Goal: Task Accomplishment & Management: Complete application form

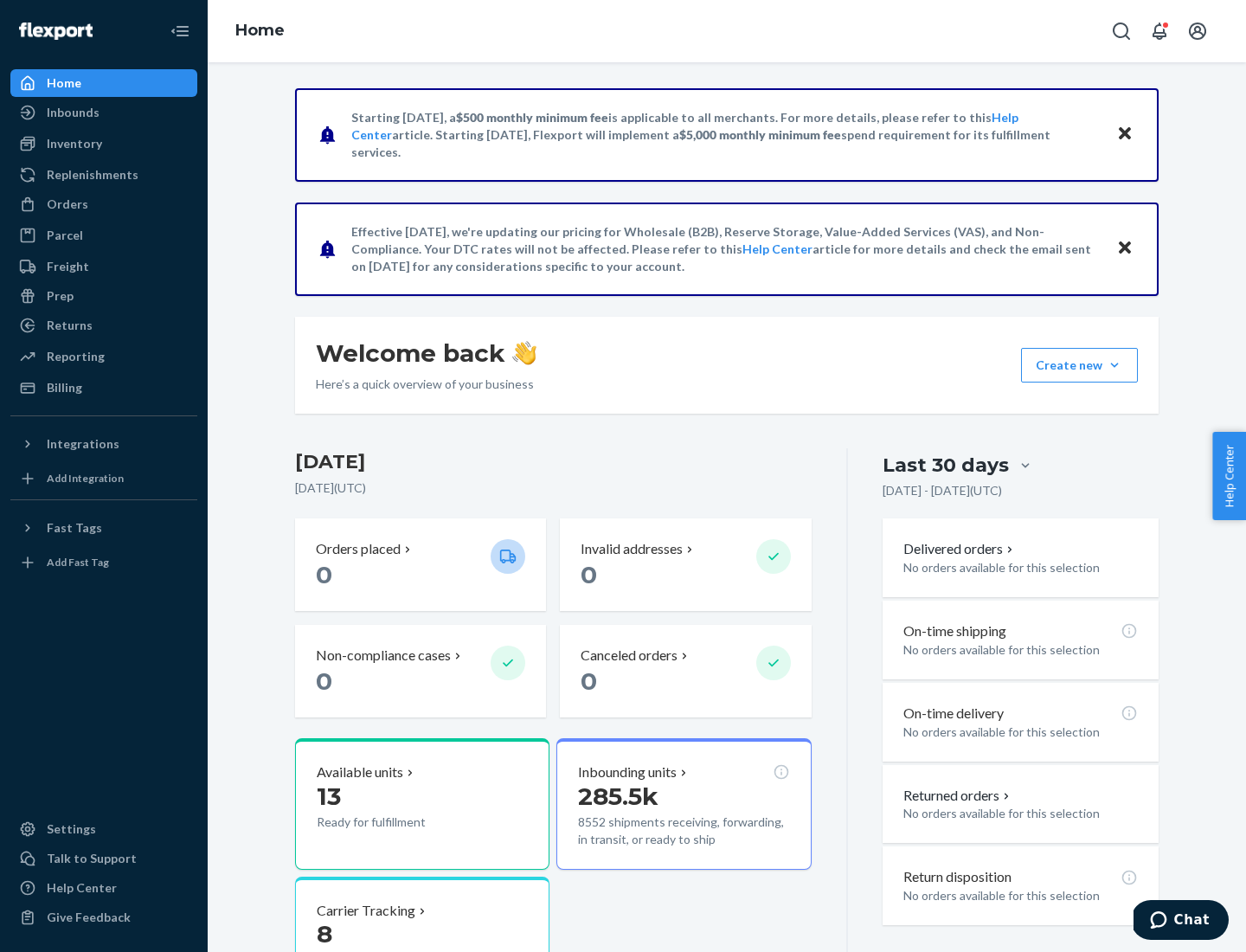
click at [1115, 365] on button "Create new Create new inbound Create new order Create new product" at bounding box center [1079, 365] width 117 height 35
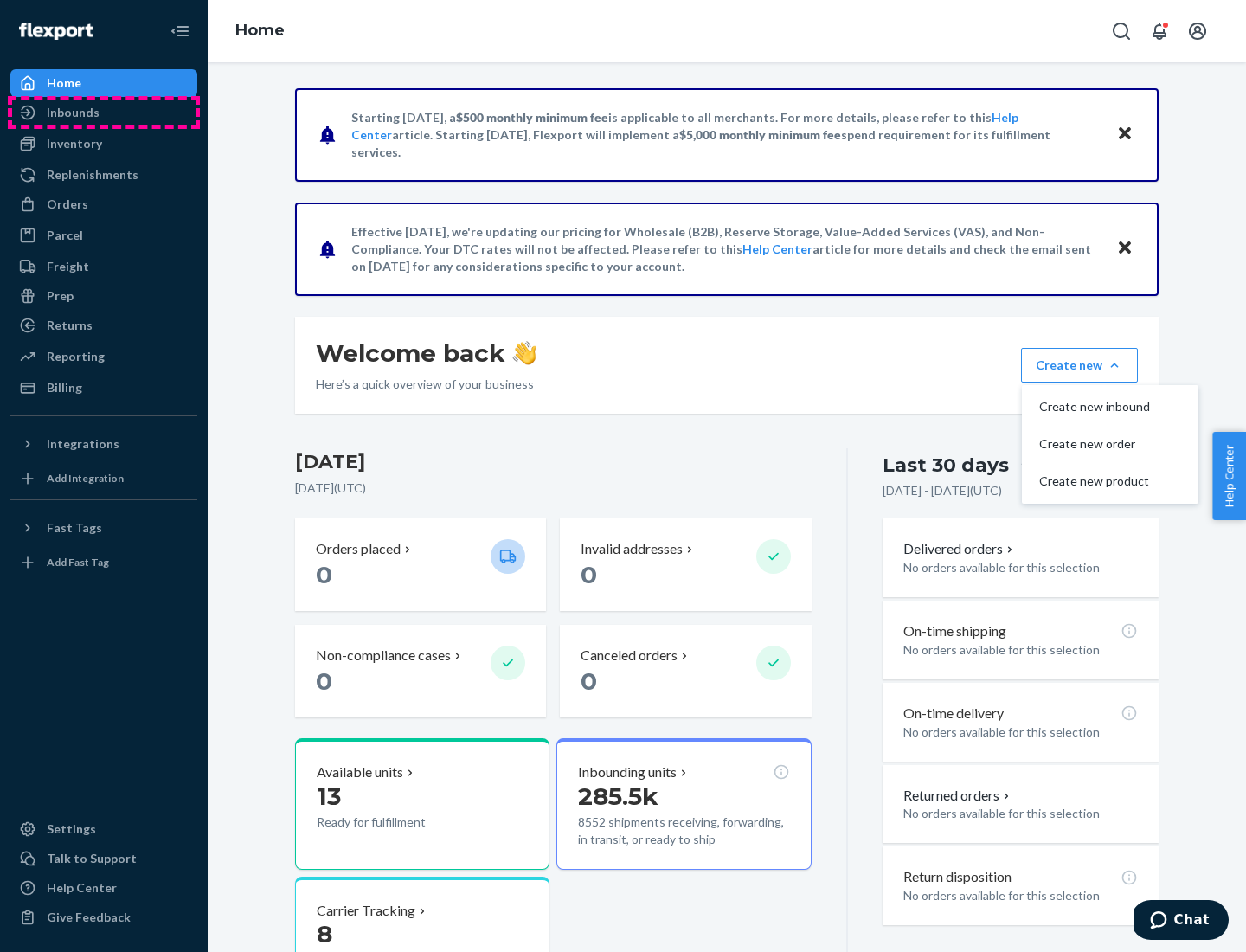
click at [104, 113] on div "Inbounds" at bounding box center [103, 112] width 184 height 24
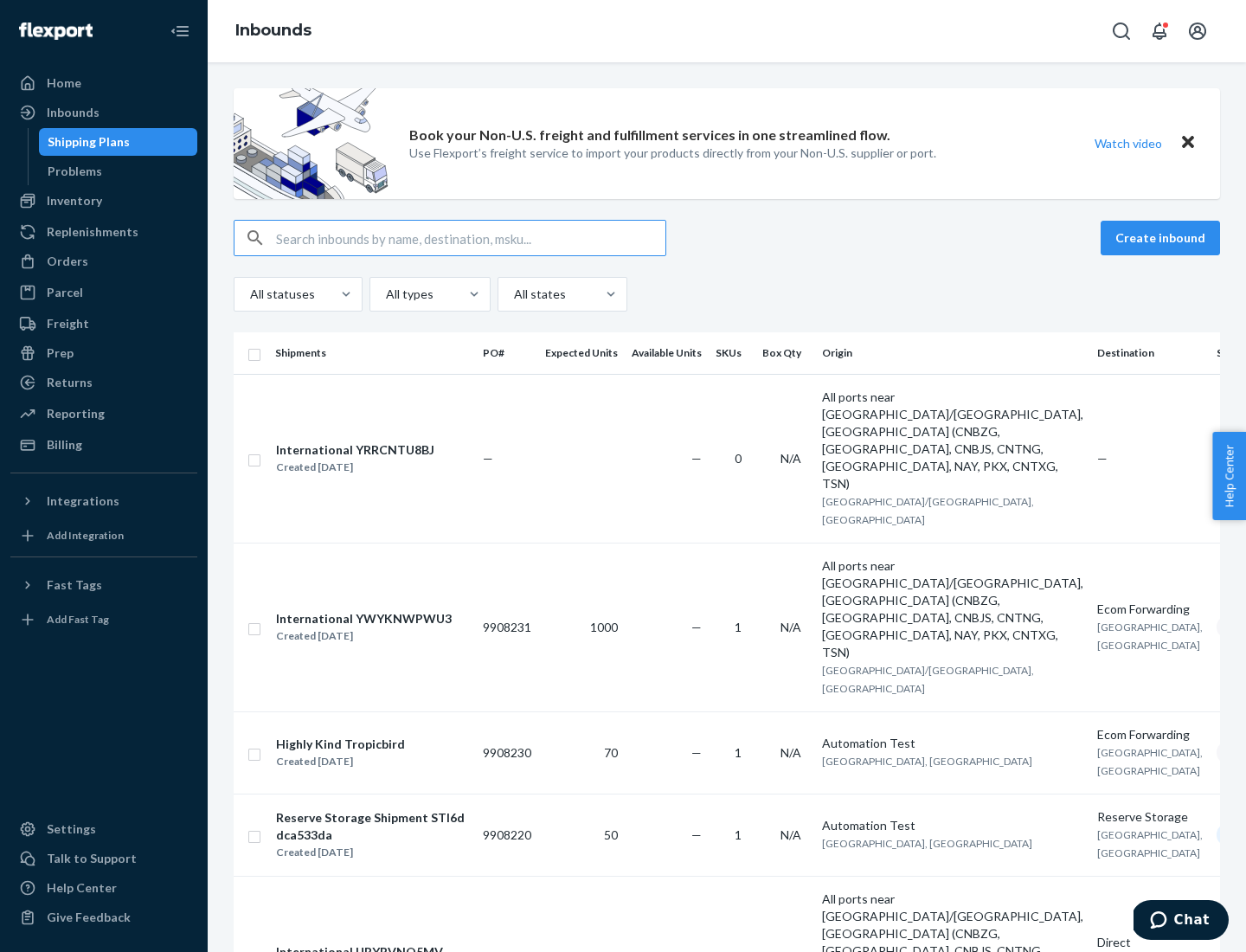
click at [1163, 238] on button "Create inbound" at bounding box center [1160, 238] width 119 height 35
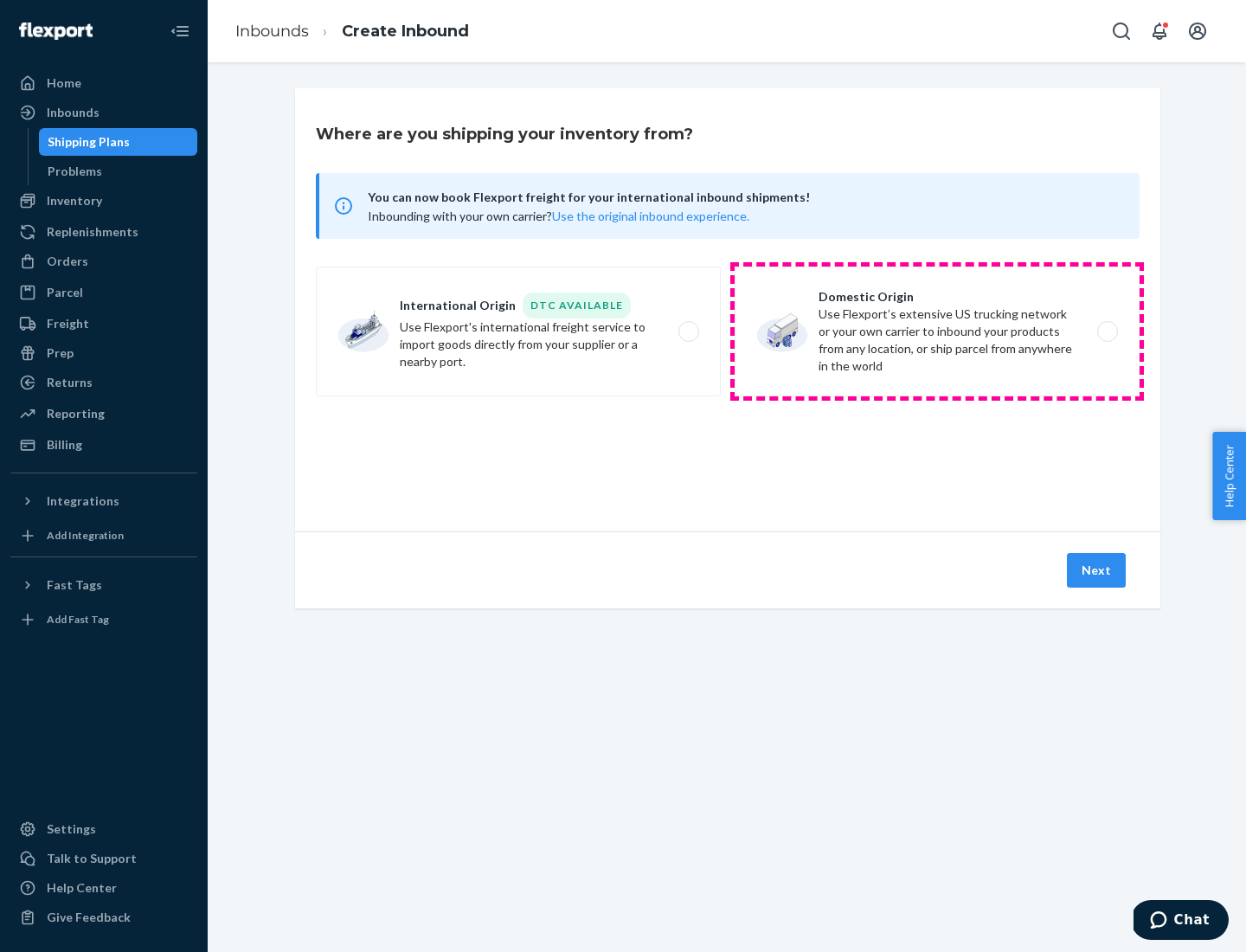
click at [937, 331] on label "Domestic Origin Use Flexport’s extensive US trucking network or your own carrie…" at bounding box center [936, 331] width 405 height 130
click at [1107, 331] on input "Domestic Origin Use Flexport’s extensive US trucking network or your own carrie…" at bounding box center [1113, 332] width 12 height 12
radio input "true"
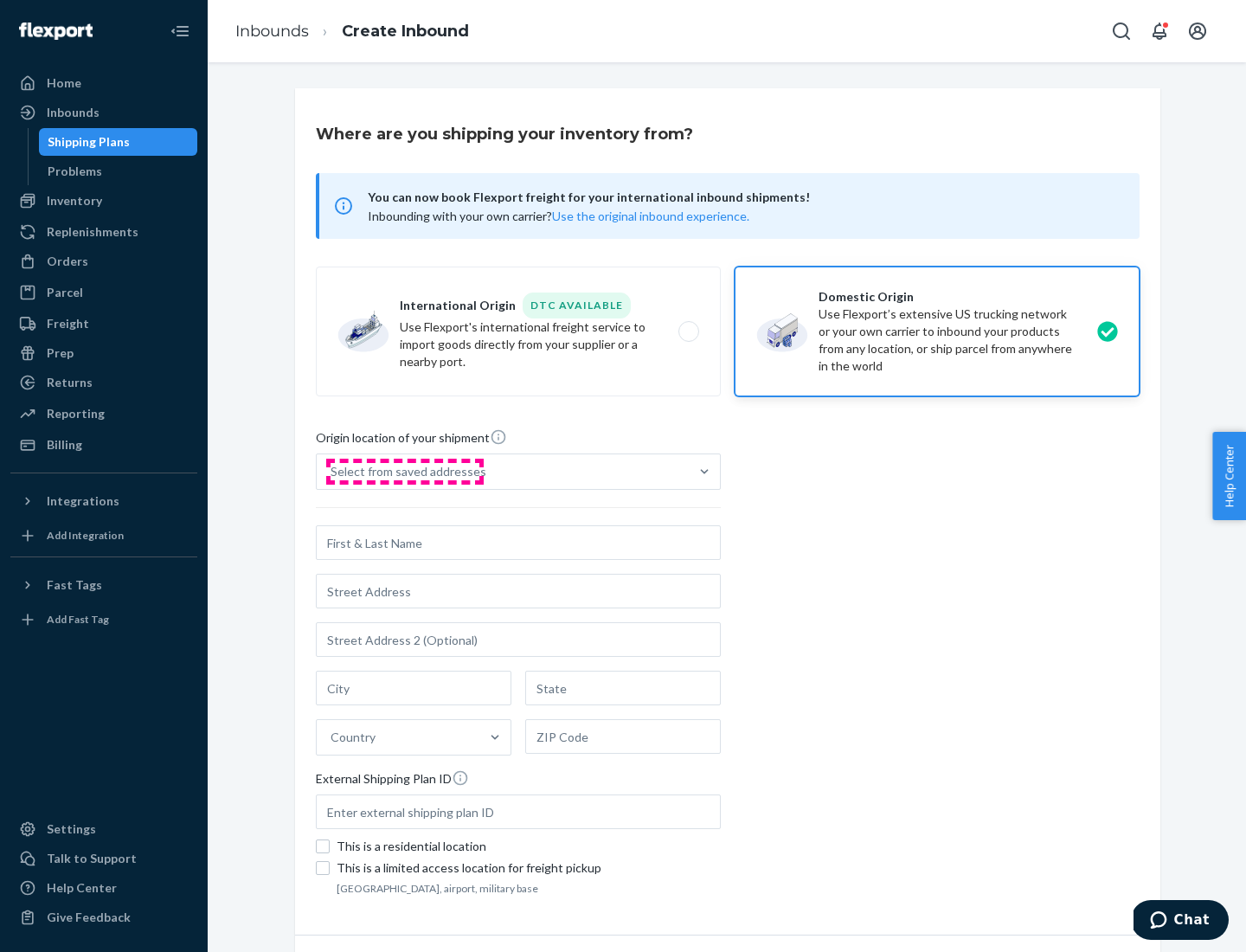
click at [404, 472] on div "Select from saved addresses" at bounding box center [408, 472] width 155 height 17
click at [332, 472] on input "Select from saved addresses" at bounding box center [331, 472] width 2 height 17
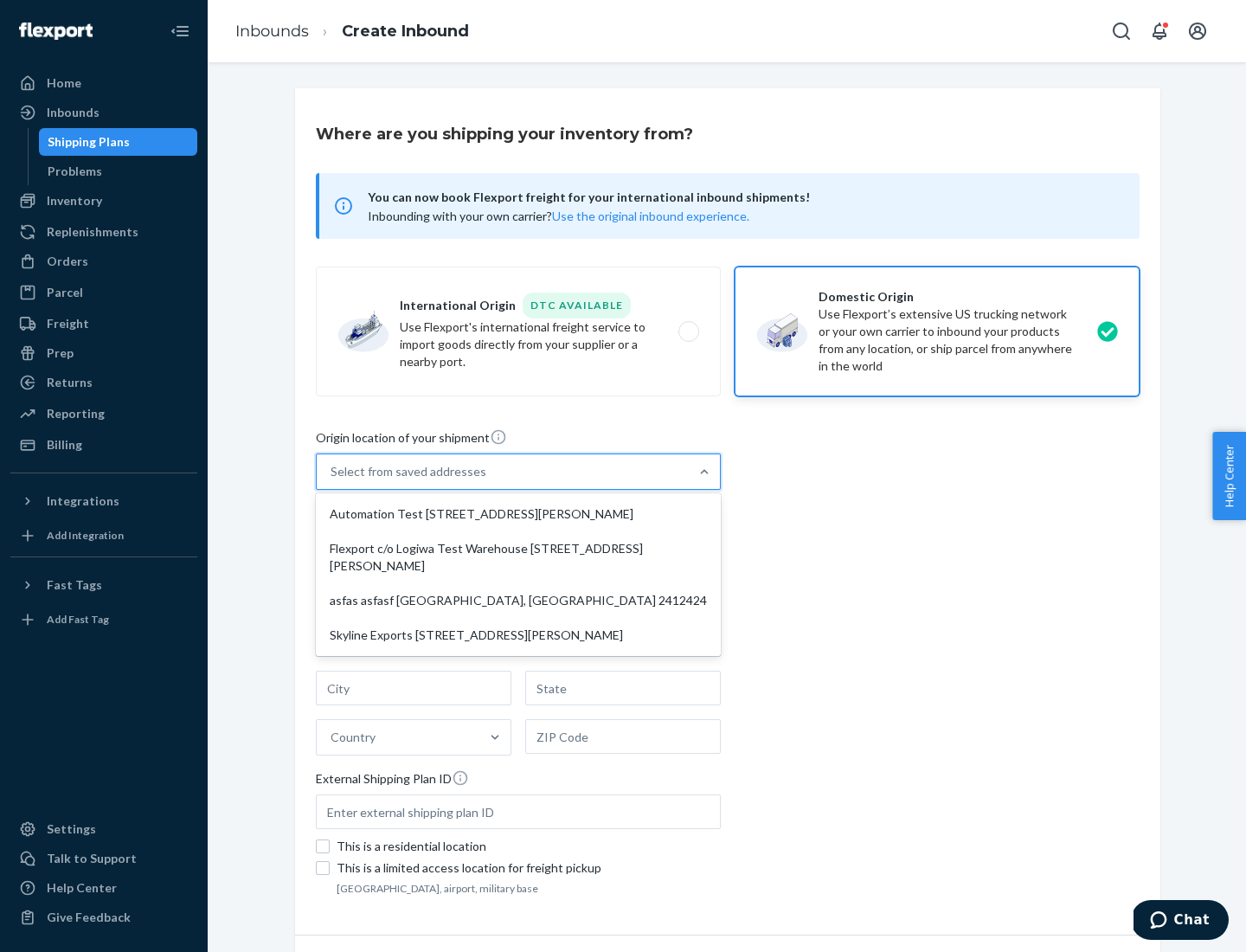
scroll to position [7, 0]
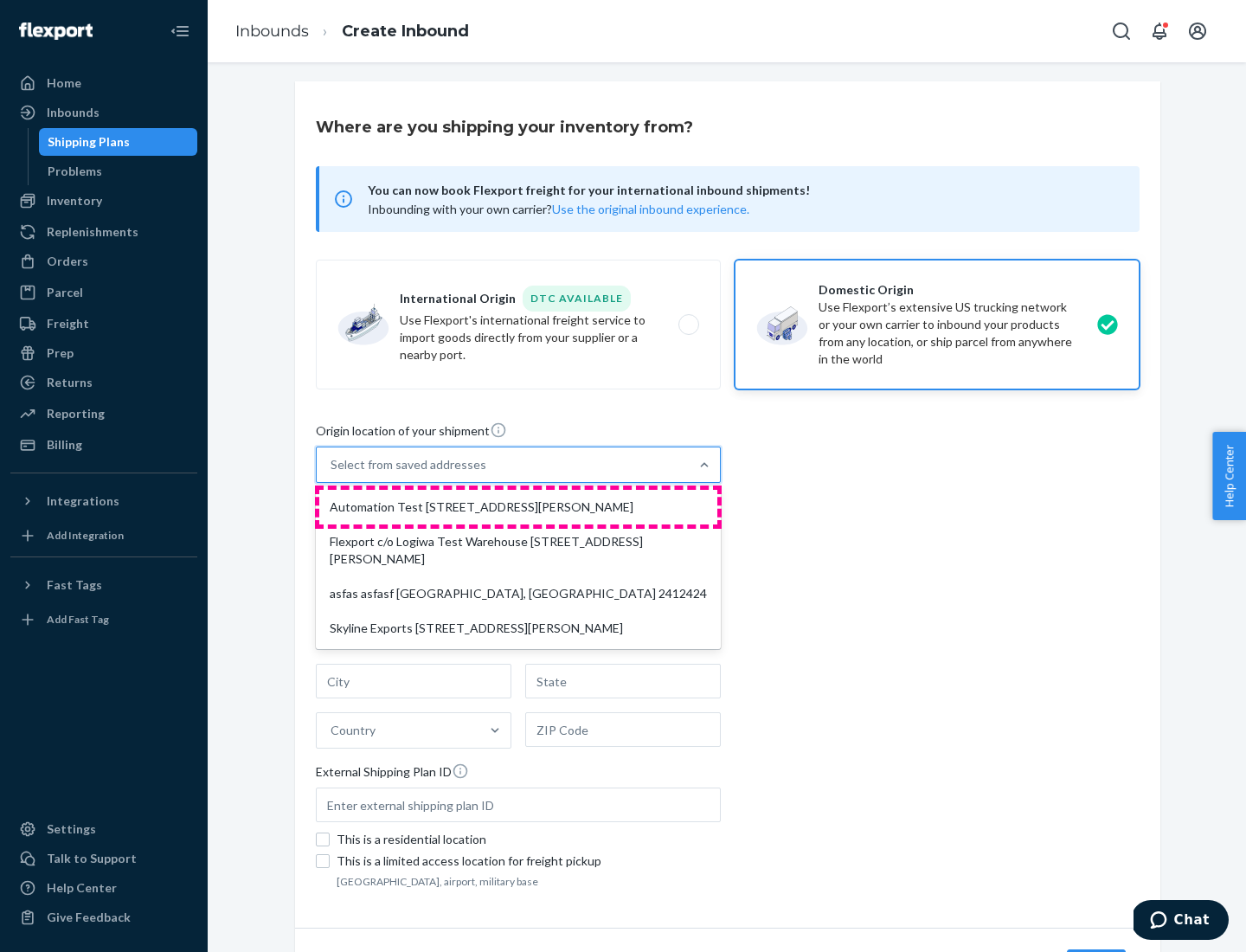
click at [519, 507] on div "Automation Test [STREET_ADDRESS][PERSON_NAME]" at bounding box center [519, 507] width 398 height 35
click at [332, 473] on input "option Automation Test [STREET_ADDRESS][PERSON_NAME] focused, 1 of 4. 4 results…" at bounding box center [331, 465] width 2 height 17
type input "Automation Test"
type input "9th Floor"
type input "[GEOGRAPHIC_DATA]"
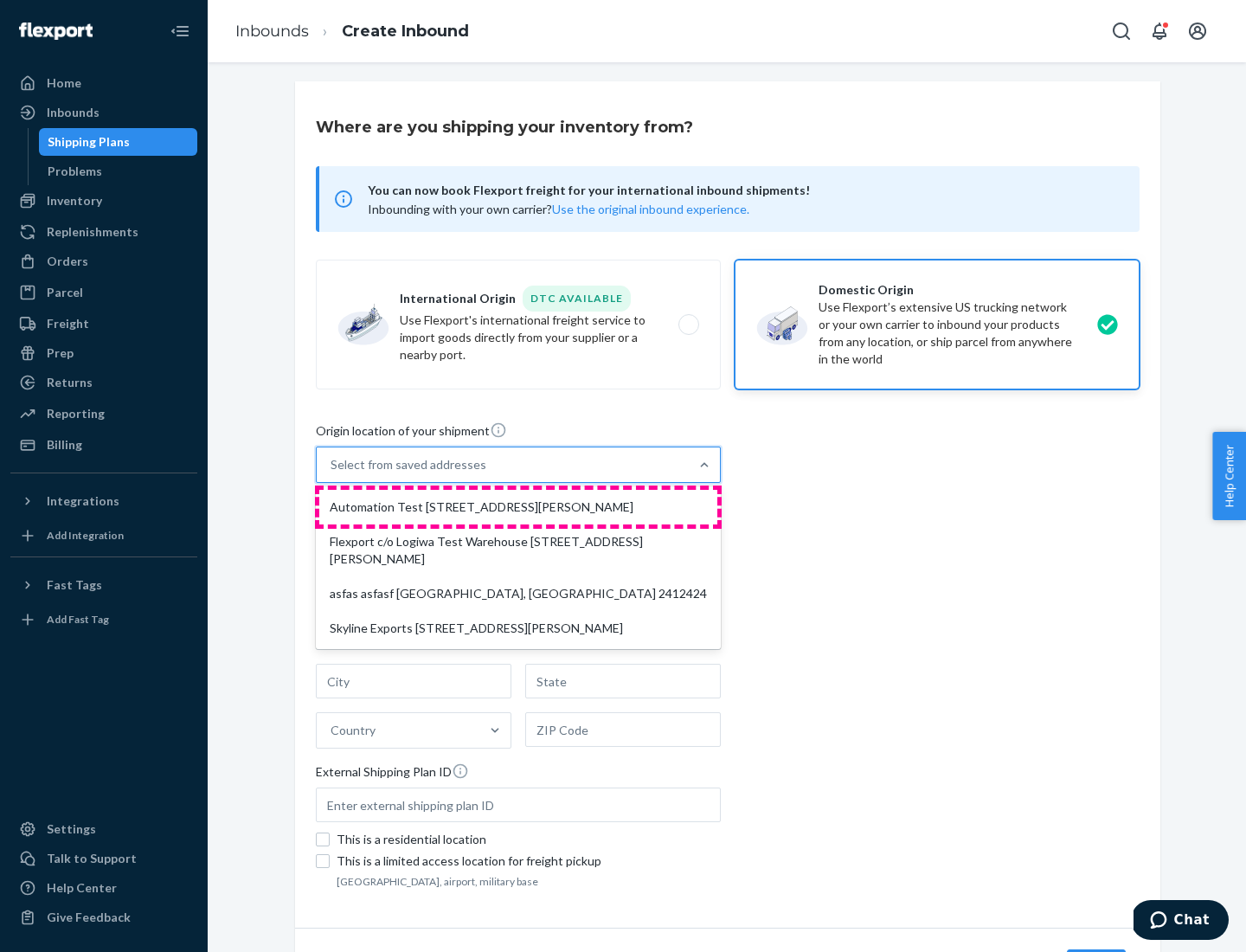
type input "CA"
type input "94104"
type input "[STREET_ADDRESS][PERSON_NAME]"
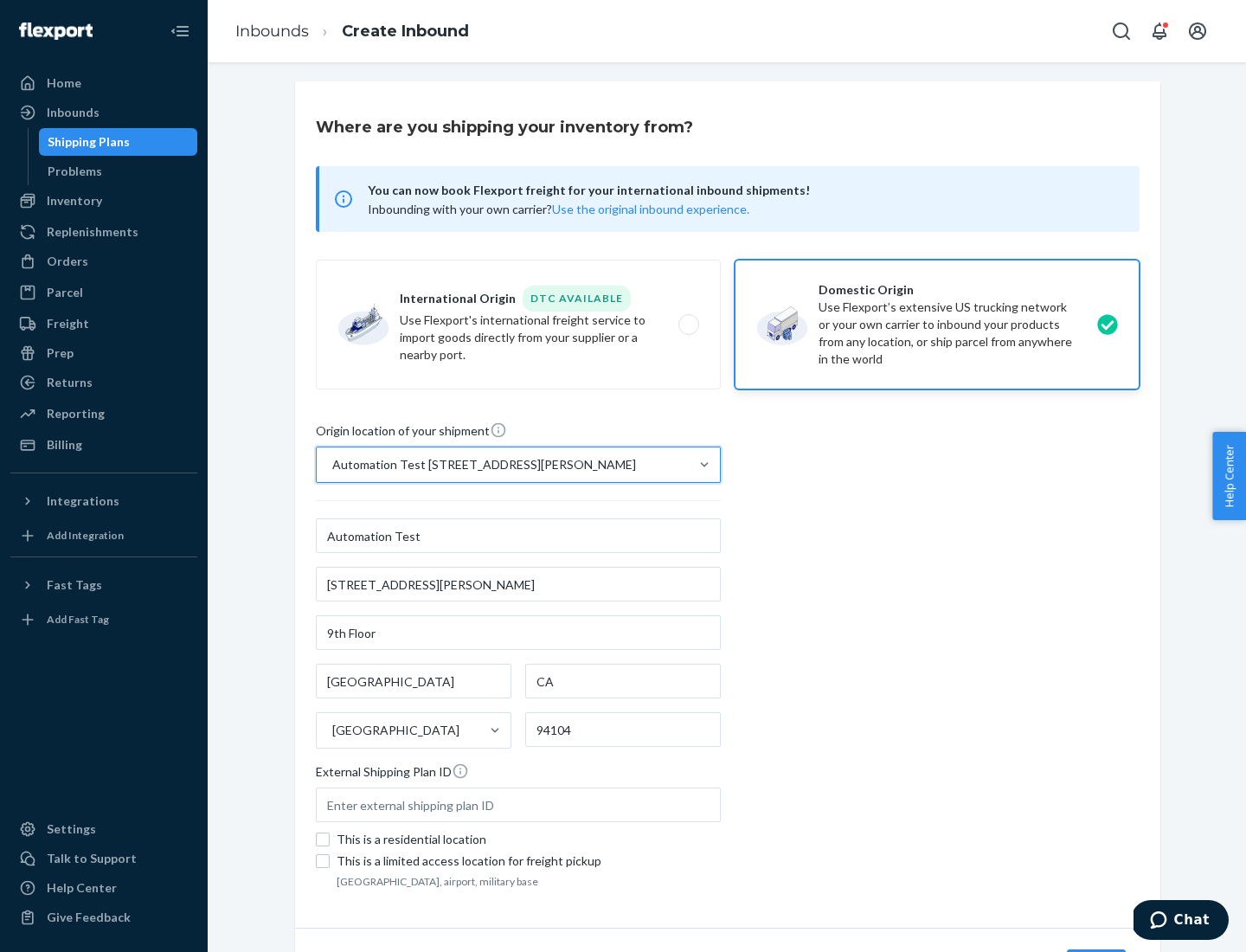
scroll to position [101, 0]
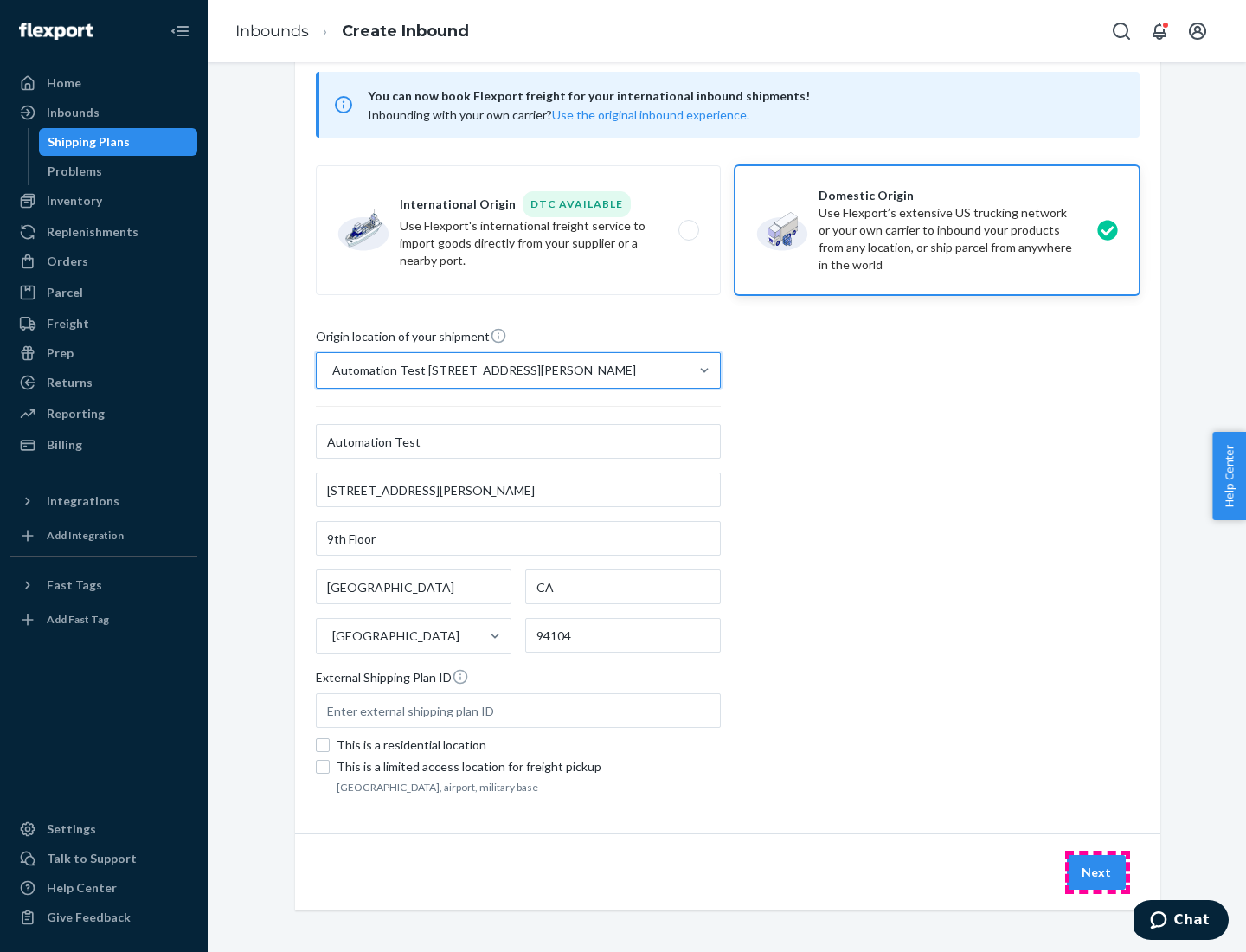
click at [1097, 872] on button "Next" at bounding box center [1096, 872] width 59 height 35
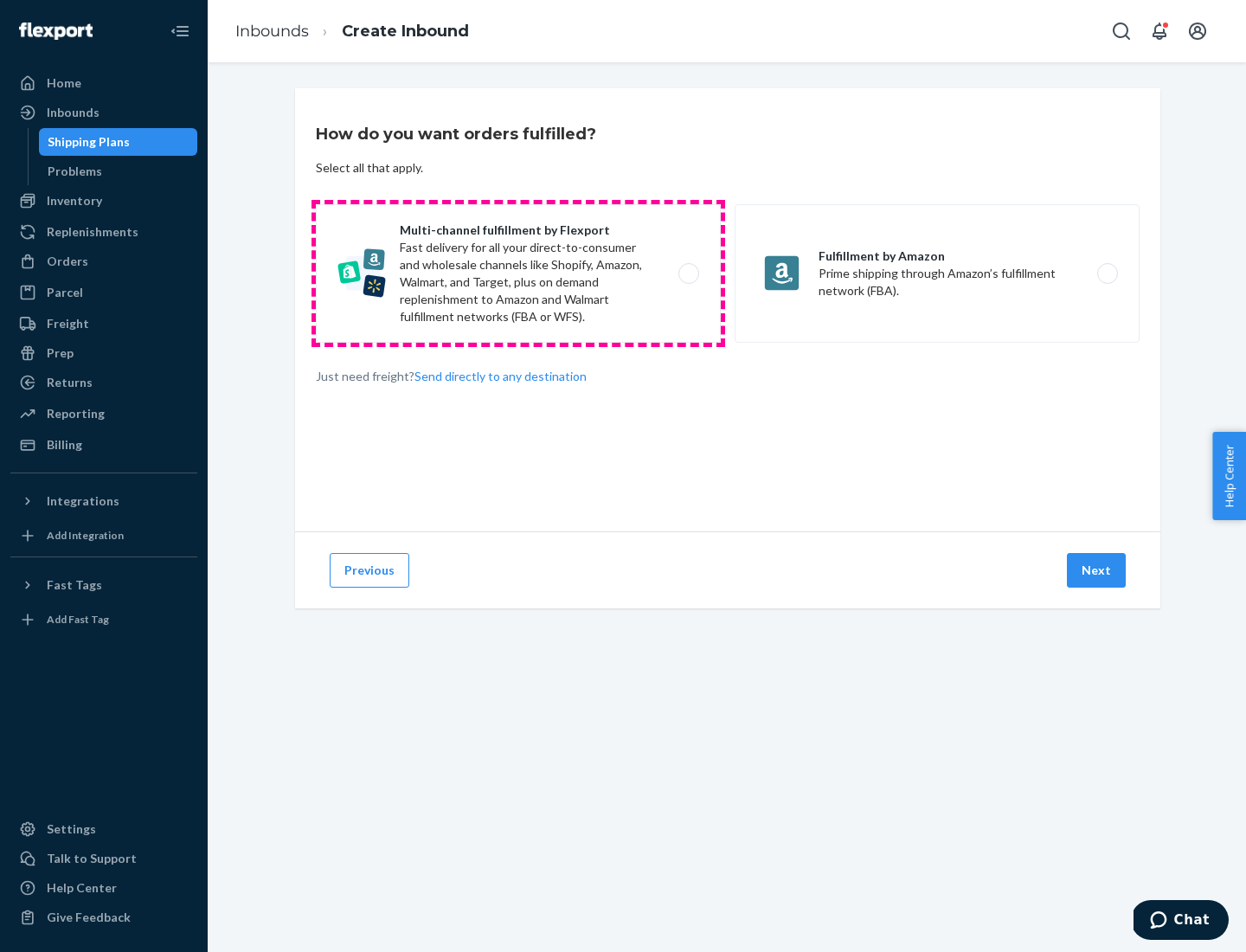
click at [519, 274] on label "Multi-channel fulfillment by Flexport Fast delivery for all your direct-to-cons…" at bounding box center [518, 273] width 405 height 139
click at [688, 274] on input "Multi-channel fulfillment by Flexport Fast delivery for all your direct-to-cons…" at bounding box center [693, 274] width 12 height 12
radio input "true"
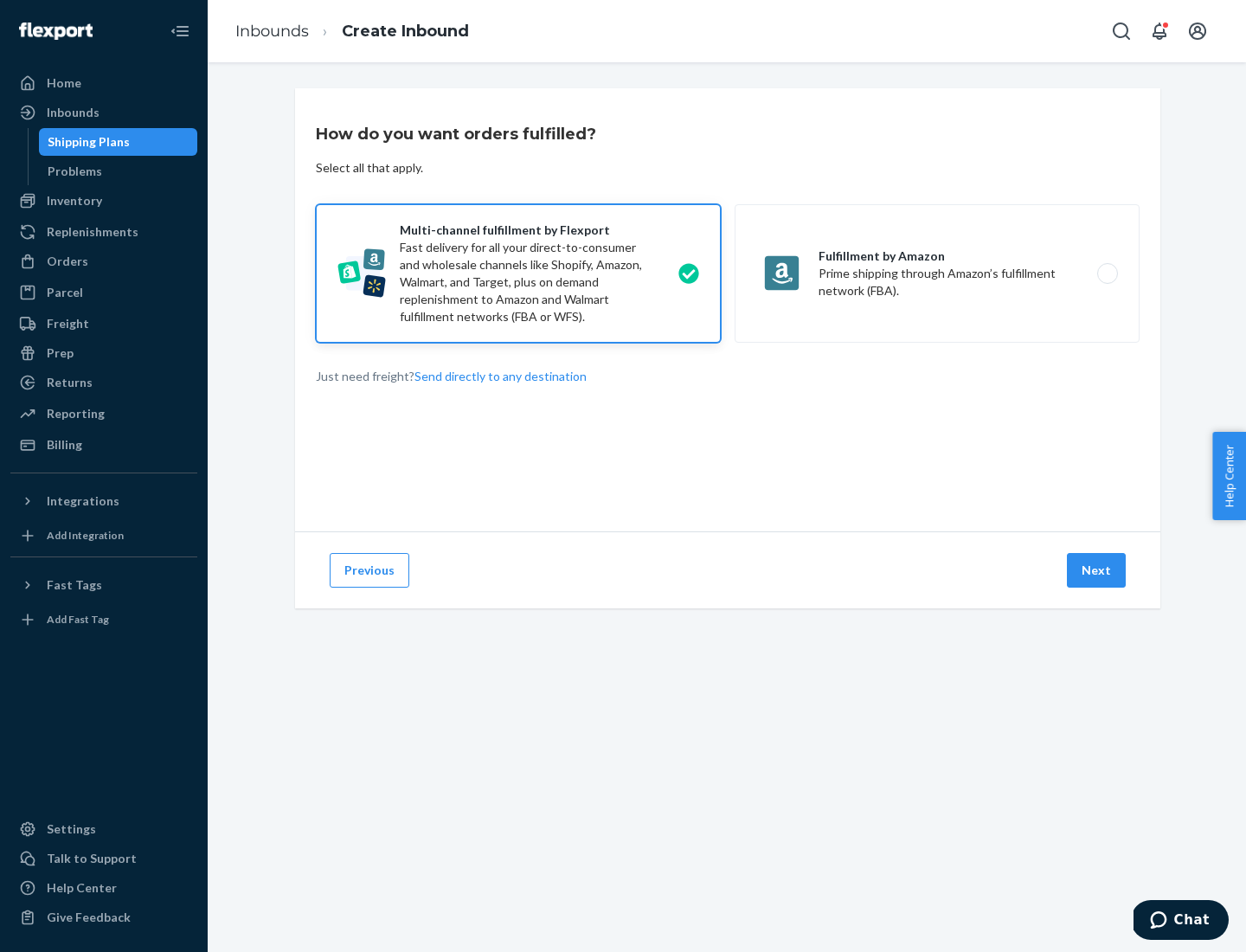
click at [1097, 570] on button "Next" at bounding box center [1096, 570] width 59 height 35
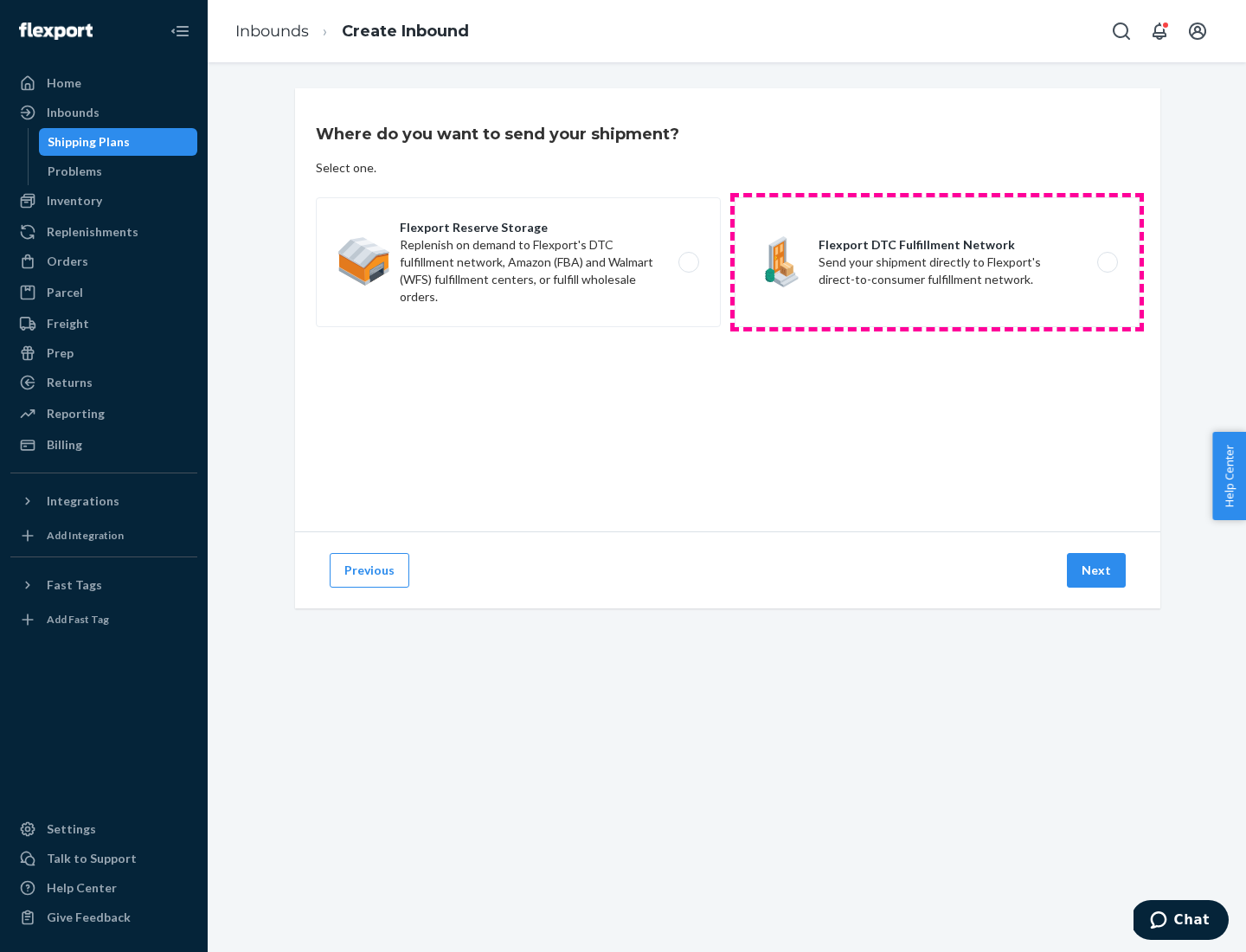
click at [937, 262] on label "Flexport DTC Fulfillment Network Send your shipment directly to Flexport's dire…" at bounding box center [936, 262] width 405 height 130
click at [1107, 262] on input "Flexport DTC Fulfillment Network Send your shipment directly to Flexport's dire…" at bounding box center [1113, 263] width 12 height 12
radio input "true"
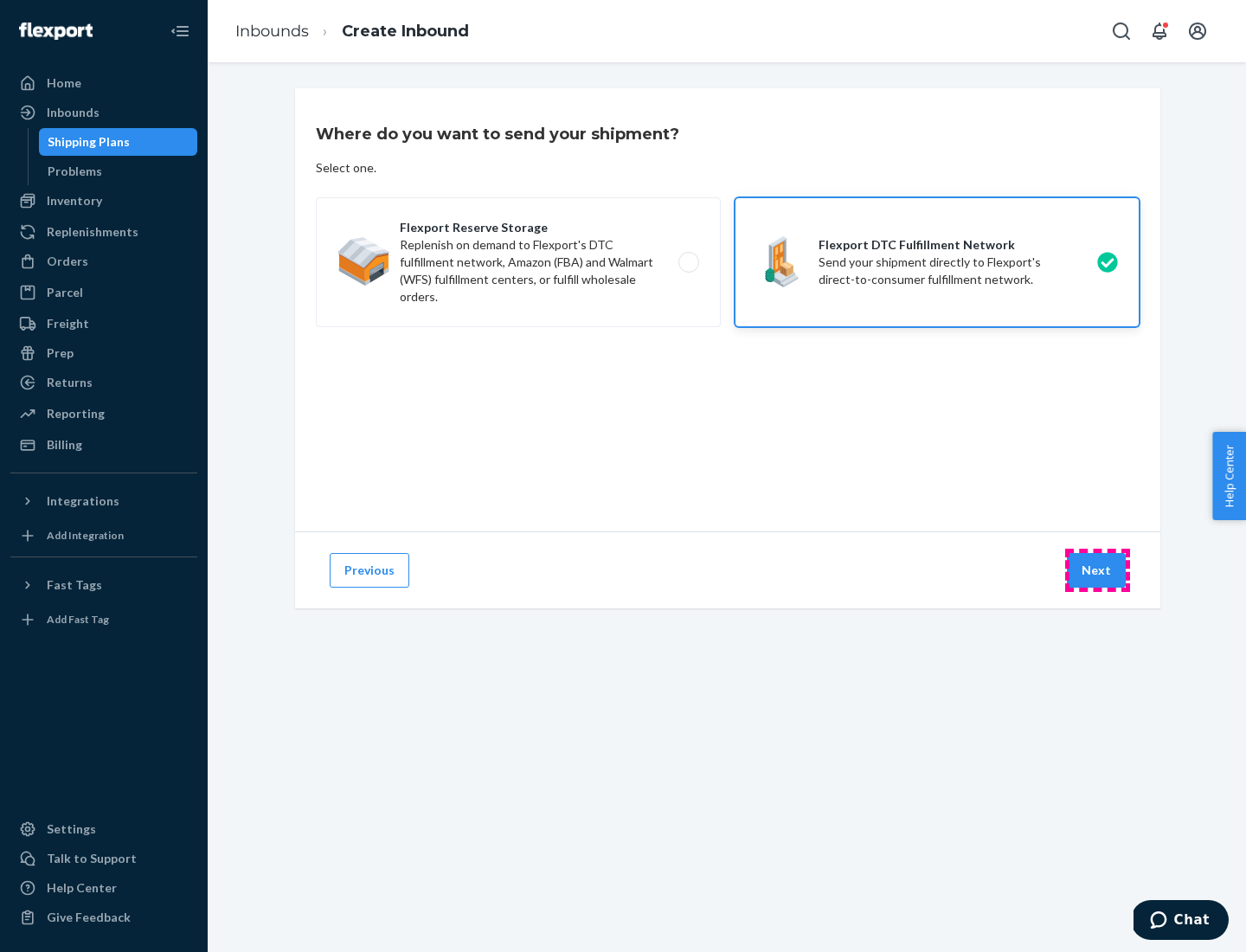
click at [1097, 570] on button "Next" at bounding box center [1096, 570] width 59 height 35
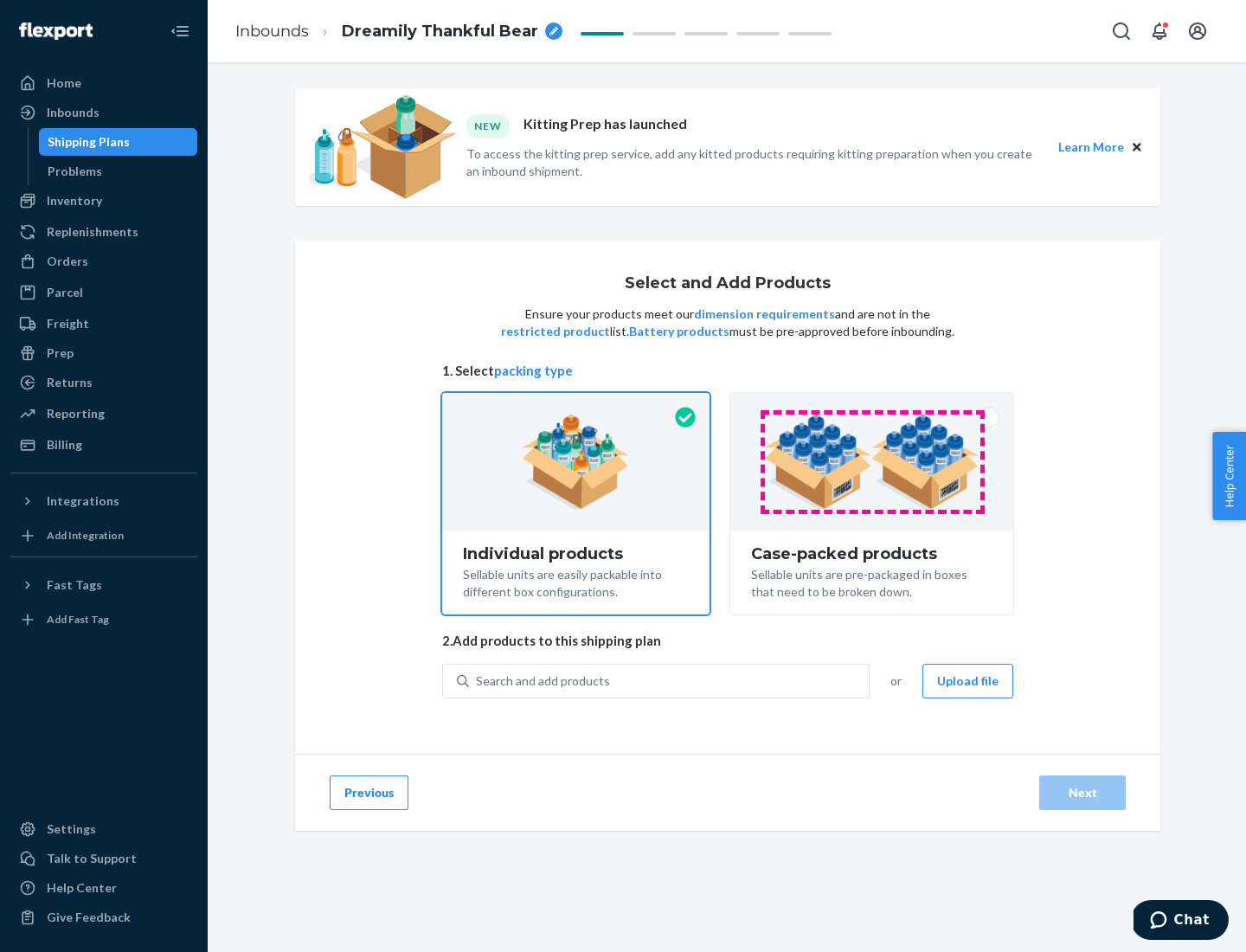
click at [872, 462] on img at bounding box center [872, 462] width 216 height 95
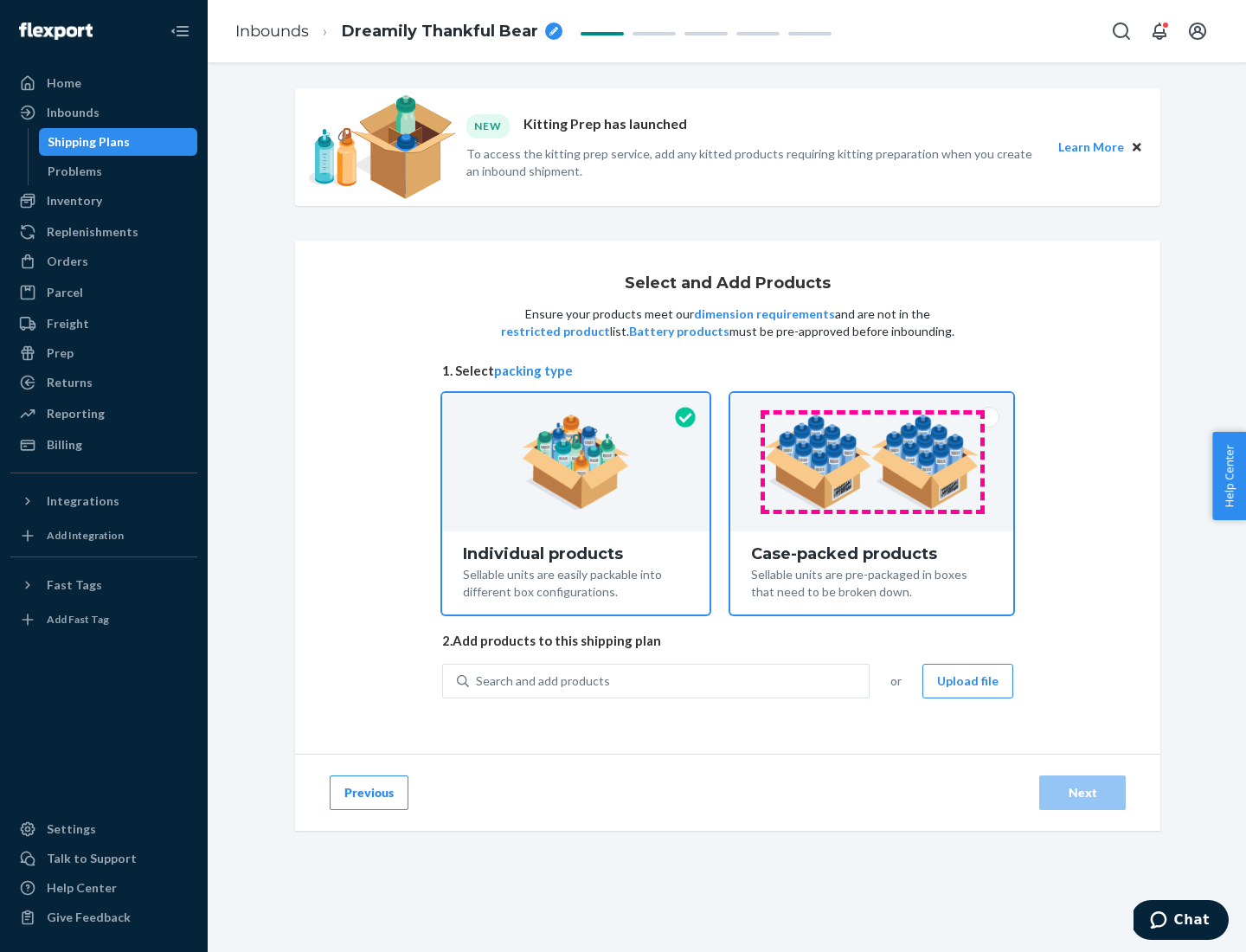
click at [872, 404] on input "Case-packed products Sellable units are pre-packaged in boxes that need to be b…" at bounding box center [872, 399] width 12 height 12
radio input "true"
radio input "false"
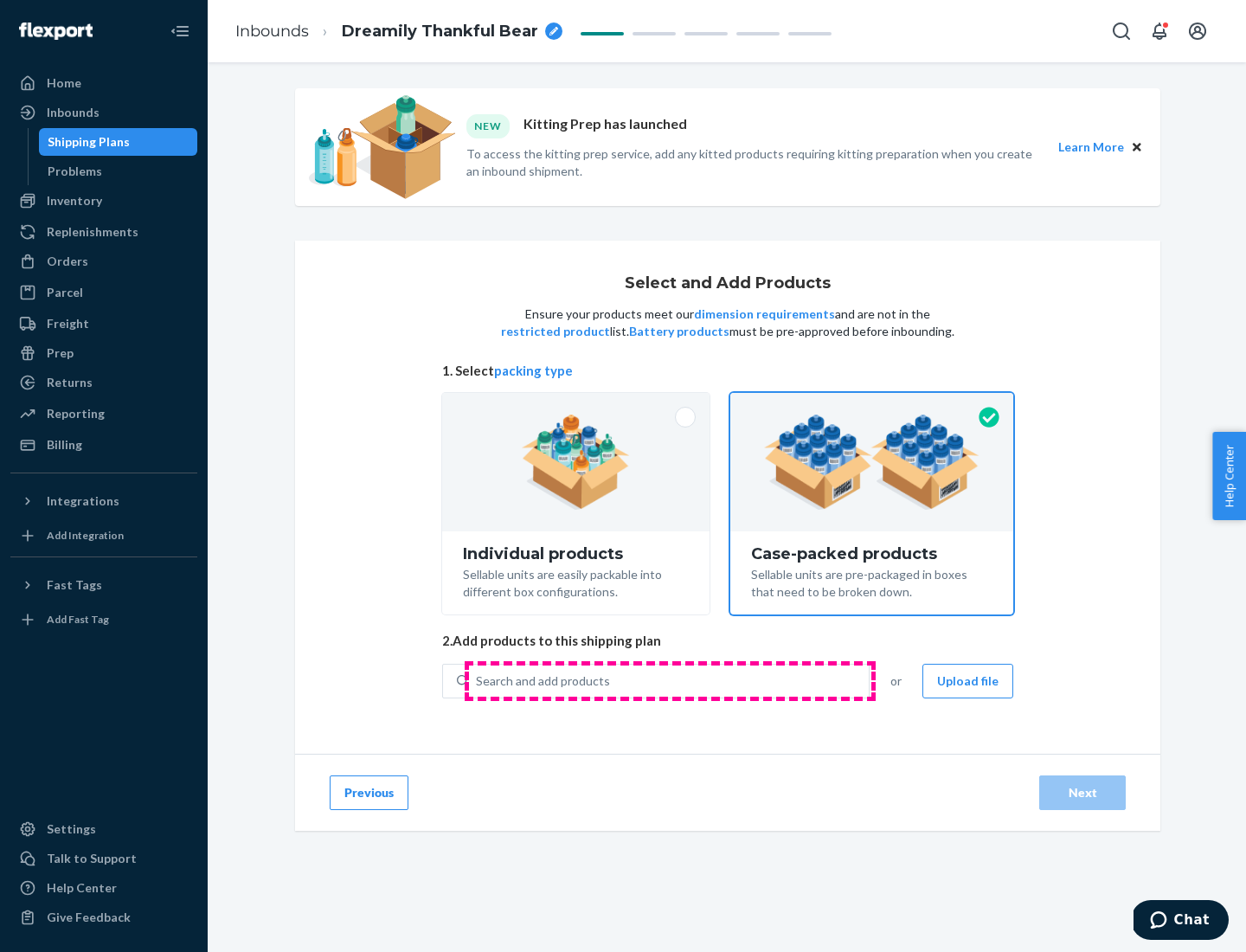
click at [670, 680] on div "Search and add products" at bounding box center [669, 681] width 400 height 31
click at [478, 680] on input "Search and add products" at bounding box center [477, 681] width 2 height 17
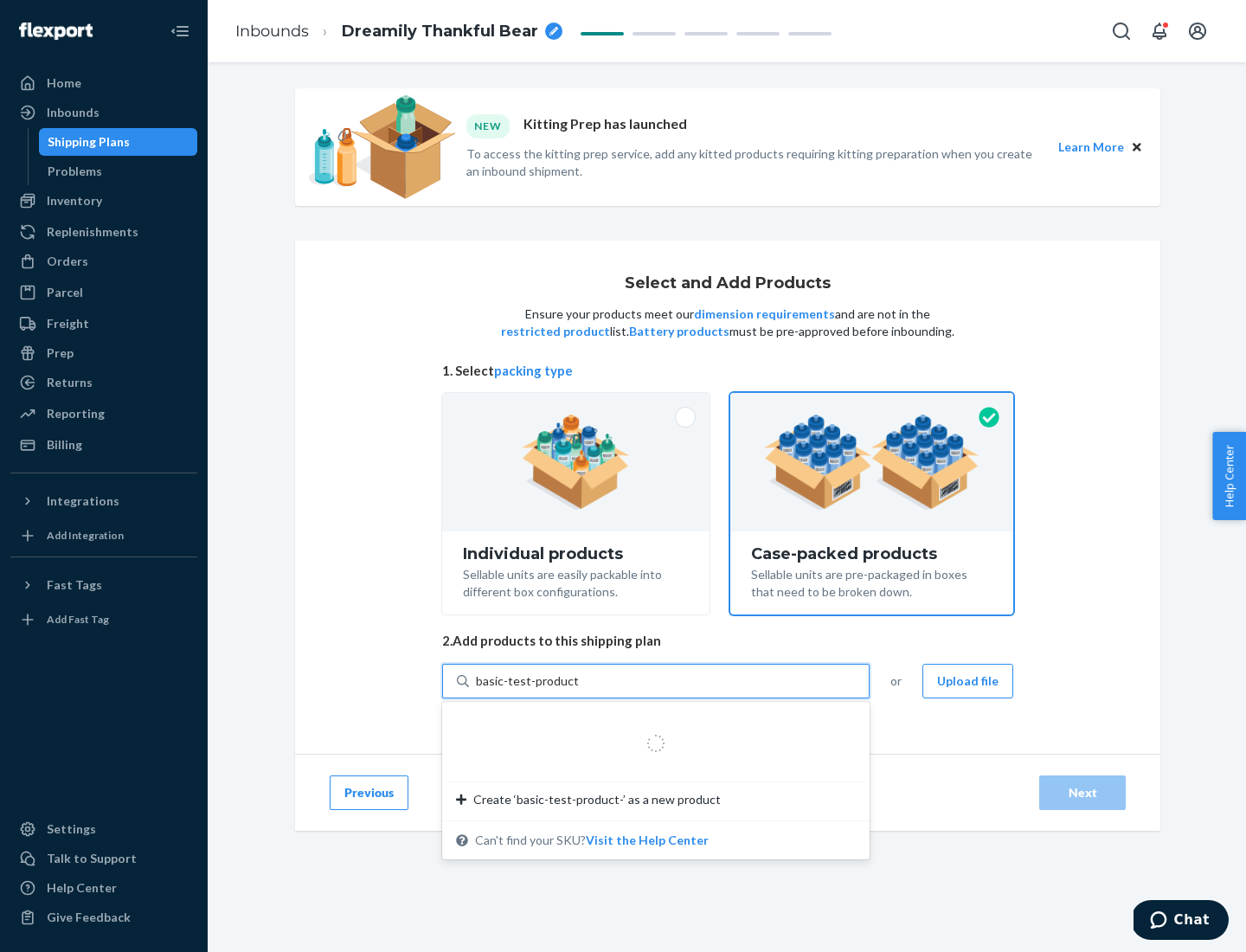
type input "basic-test-product-1"
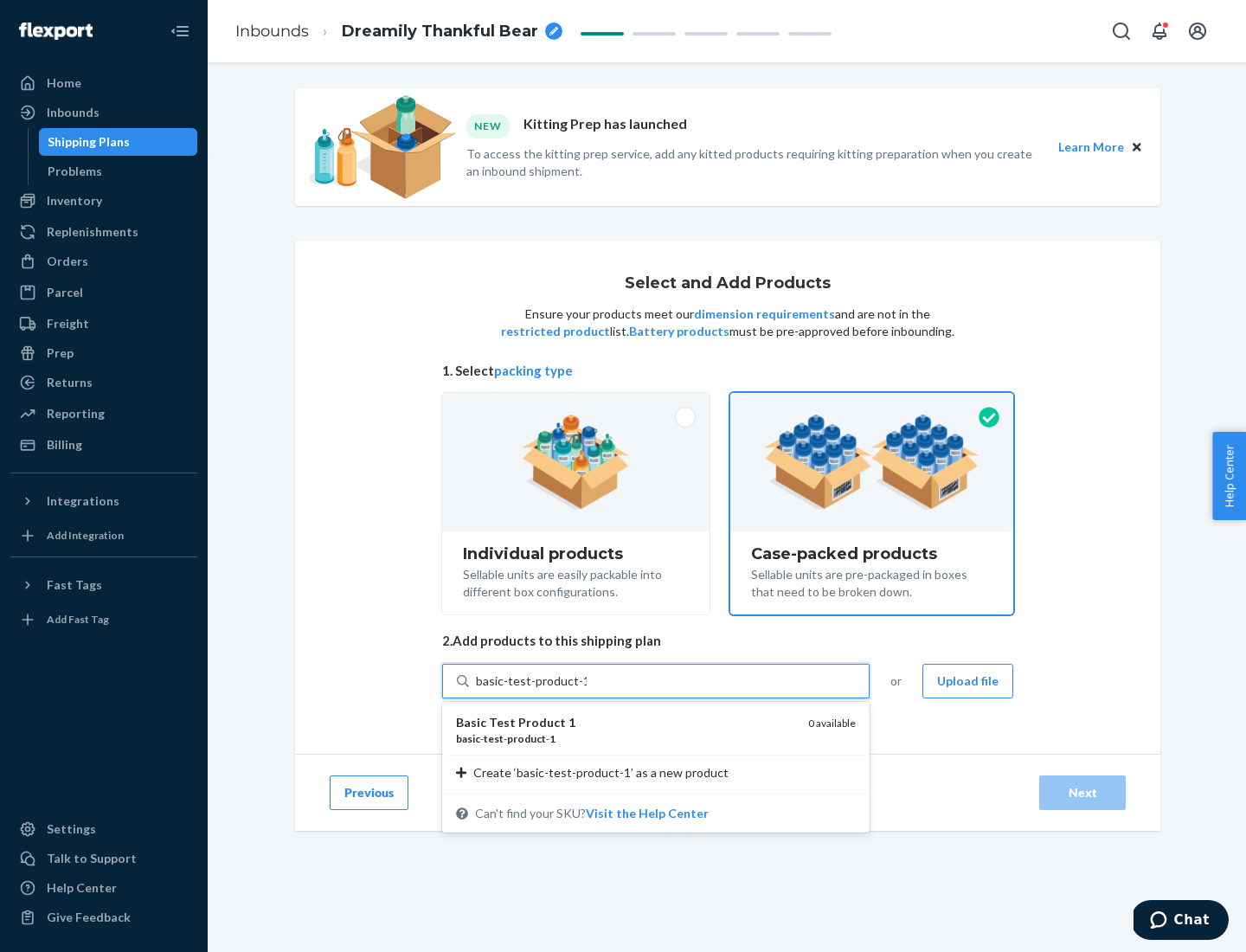
click at [625, 738] on div "basic - test - product - 1" at bounding box center [625, 738] width 338 height 15
click at [587, 690] on input "basic-test-product-1" at bounding box center [531, 681] width 111 height 17
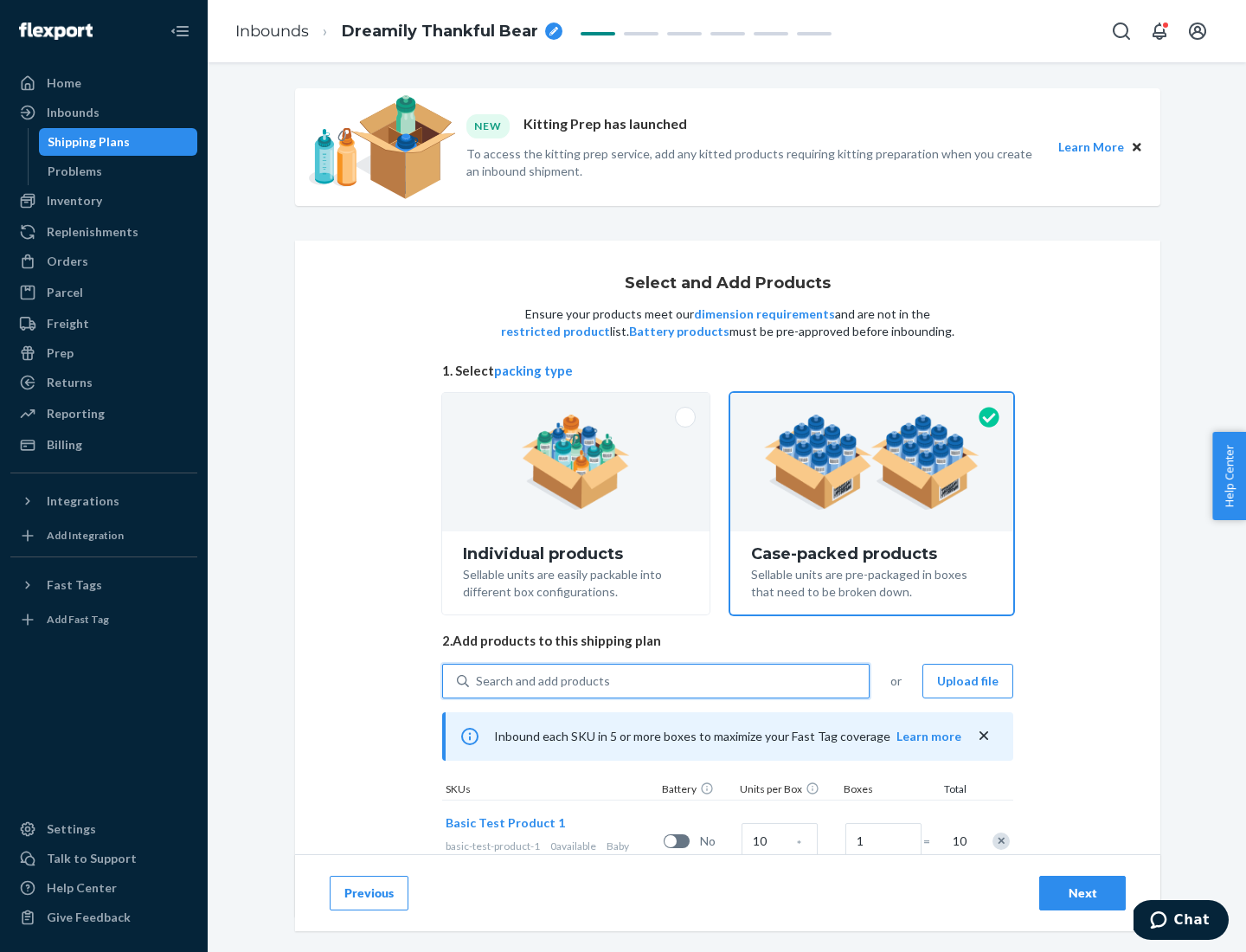
scroll to position [62, 0]
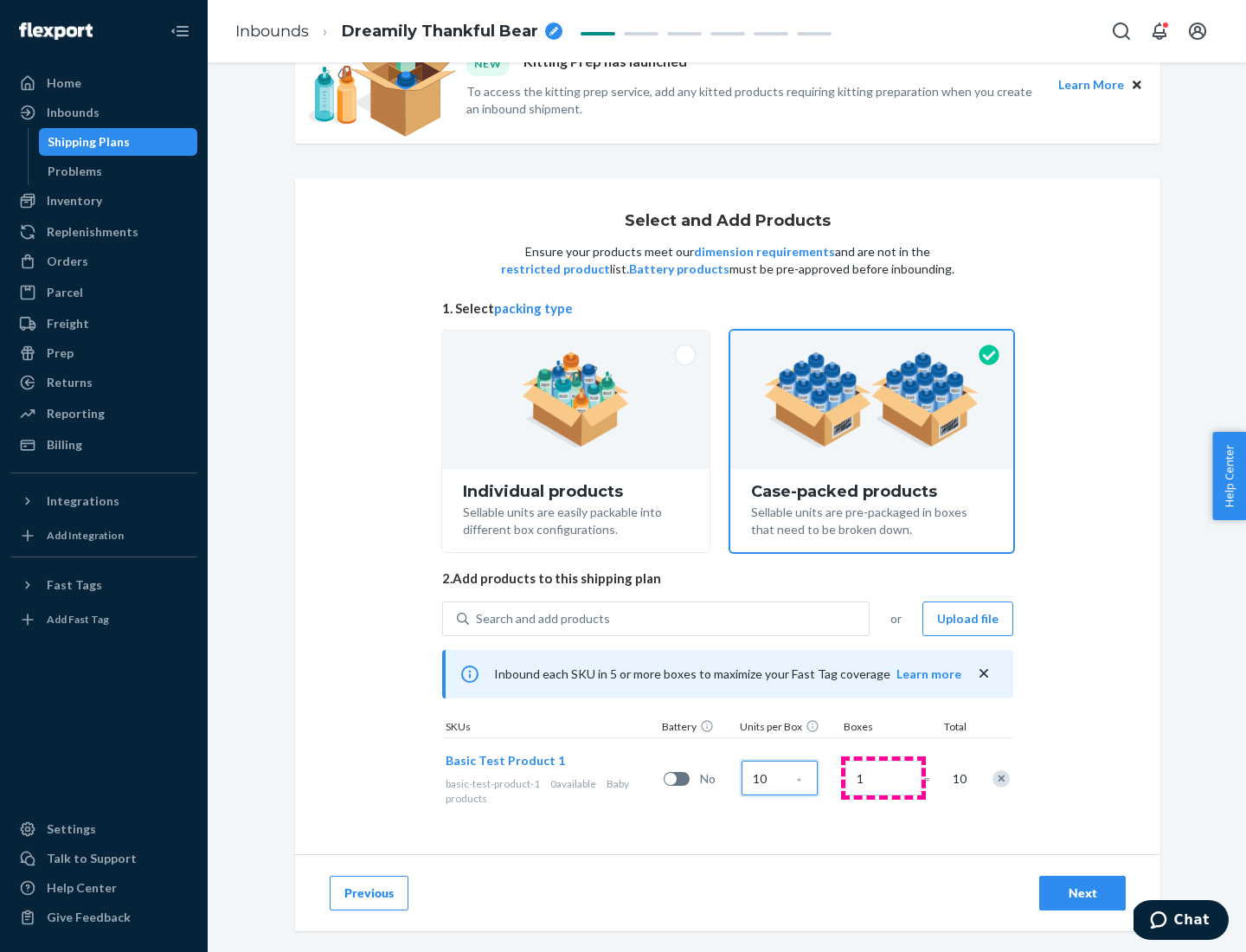
type input "10"
type input "7"
click at [1083, 894] on div "Next" at bounding box center [1082, 894] width 57 height 17
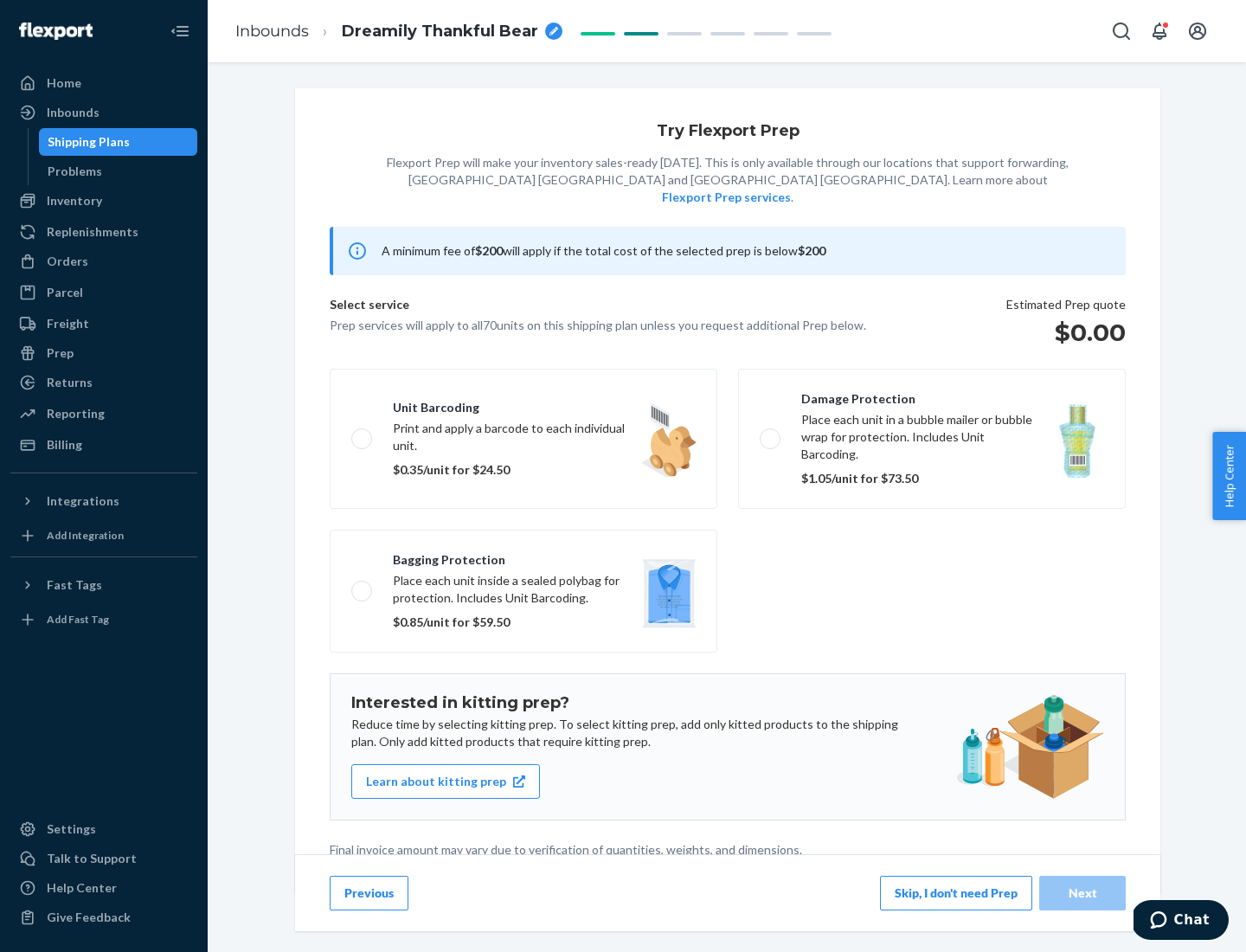
scroll to position [4, 0]
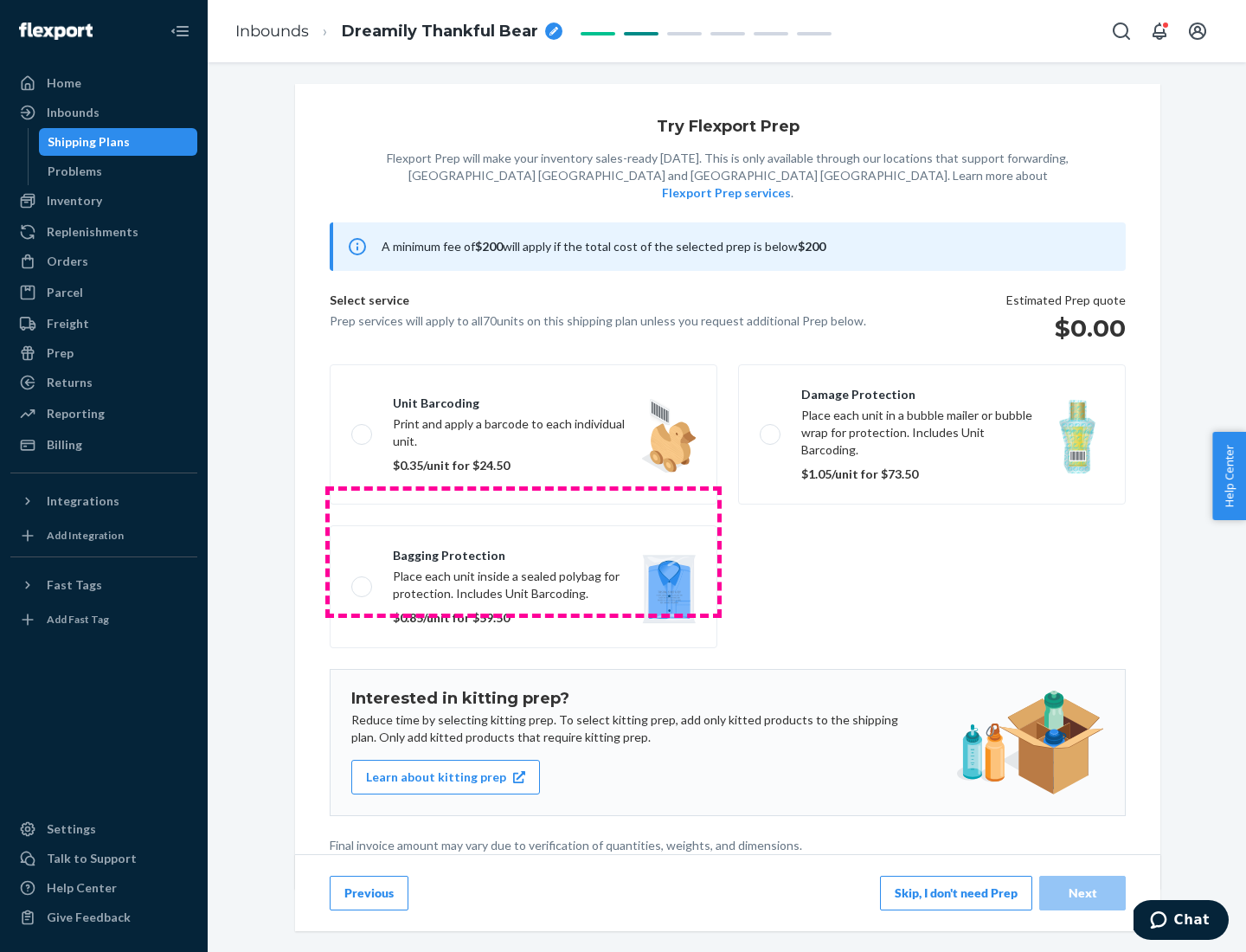
click at [523, 552] on label "Bagging protection Place each unit inside a sealed polybag for protection. Incl…" at bounding box center [522, 587] width 387 height 123
click at [362, 581] on input "Bagging protection Place each unit inside a sealed polybag for protection. Incl…" at bounding box center [357, 587] width 12 height 12
checkbox input "true"
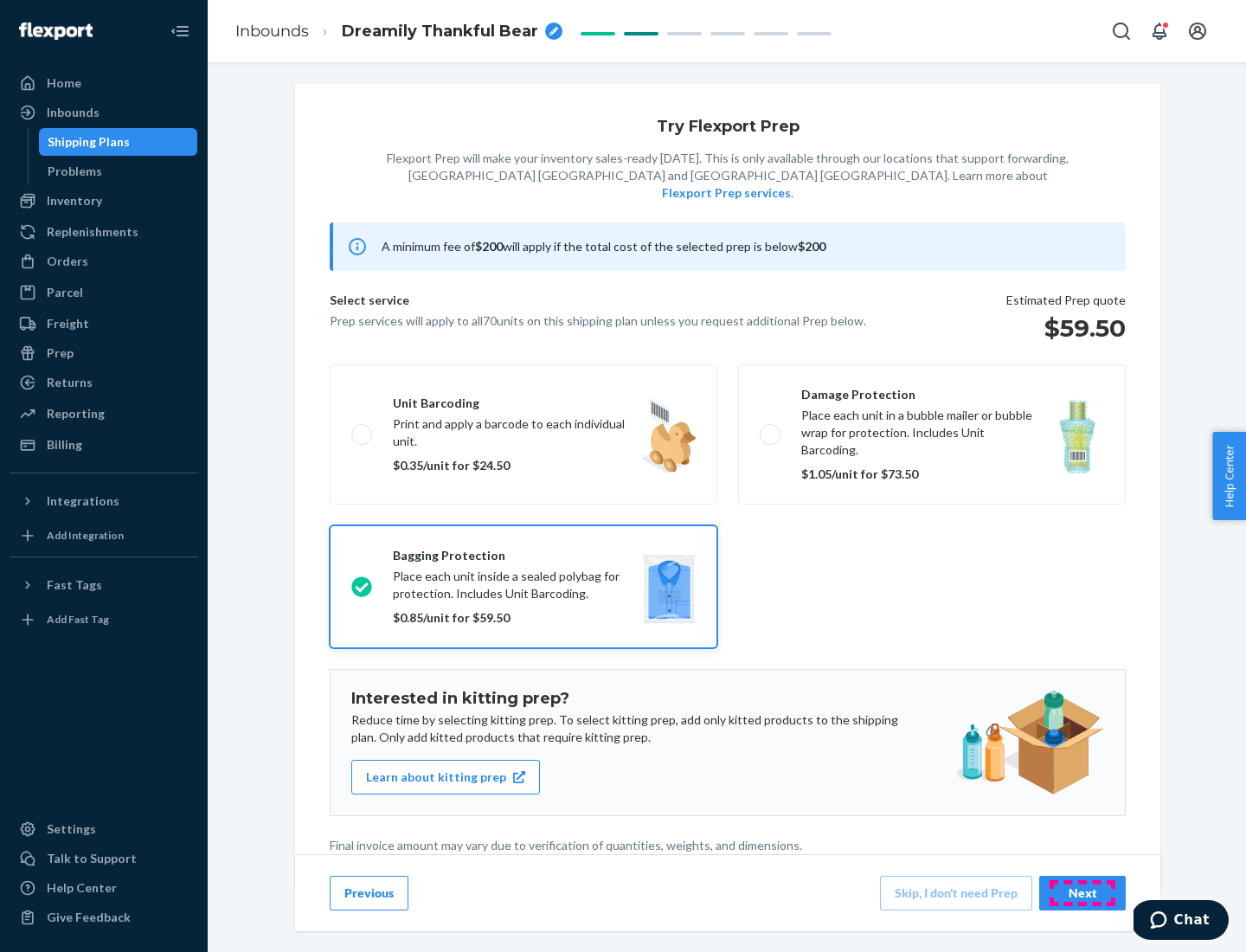
click at [1083, 893] on div "Next" at bounding box center [1082, 894] width 57 height 17
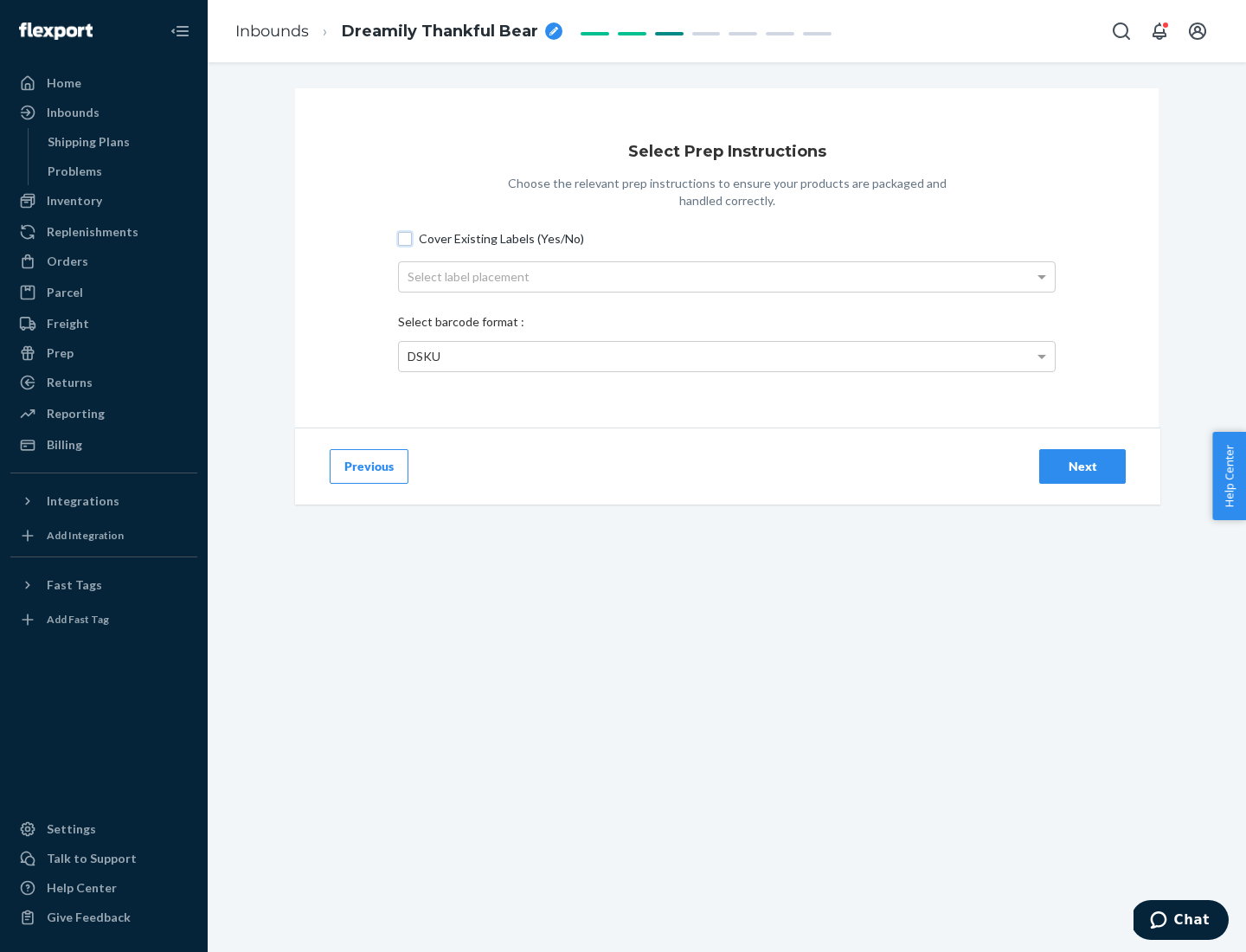
click at [405, 238] on input "Cover Existing Labels (Yes/No)" at bounding box center [405, 239] width 14 height 14
checkbox input "true"
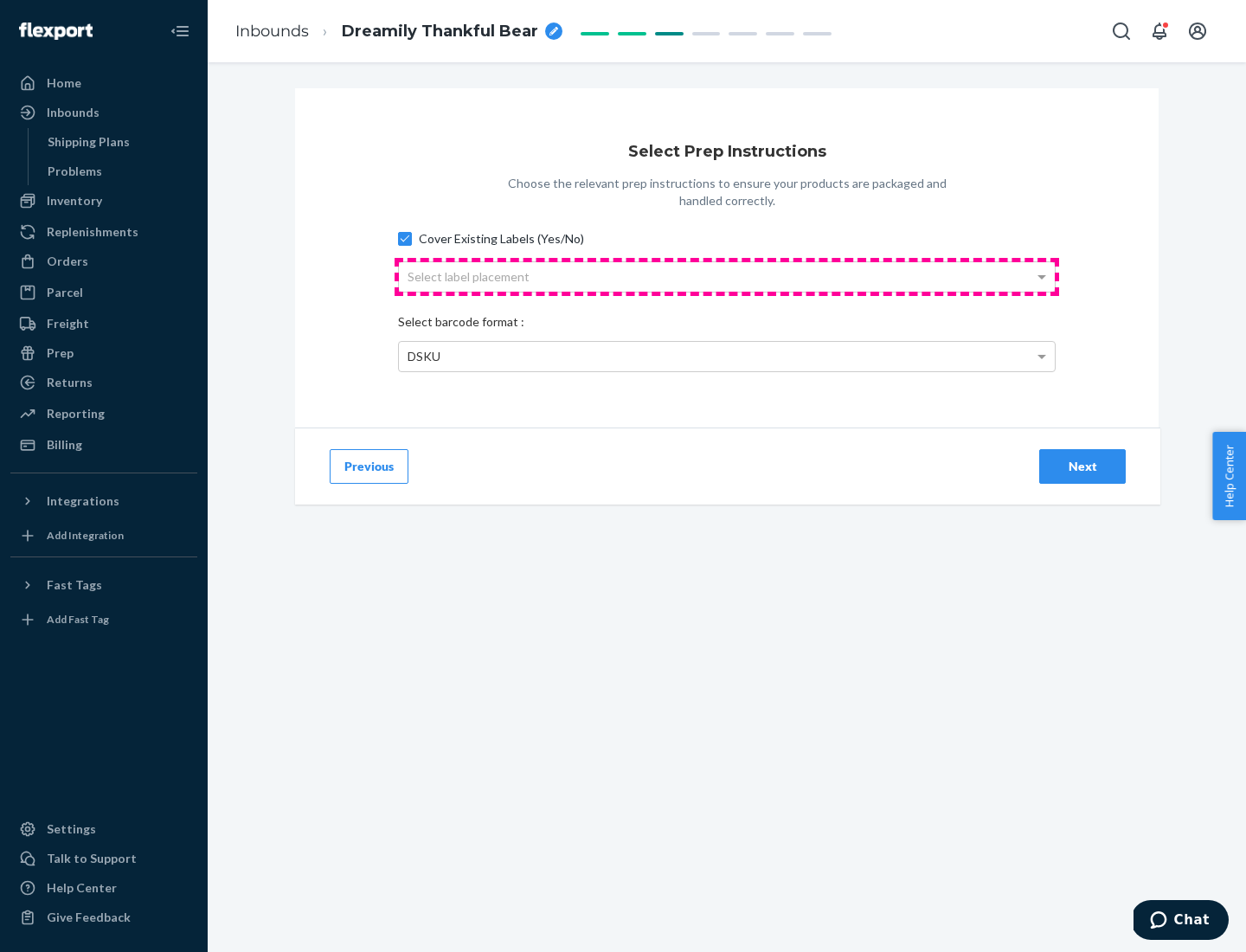
click at [726, 276] on div "Select label placement" at bounding box center [726, 277] width 656 height 29
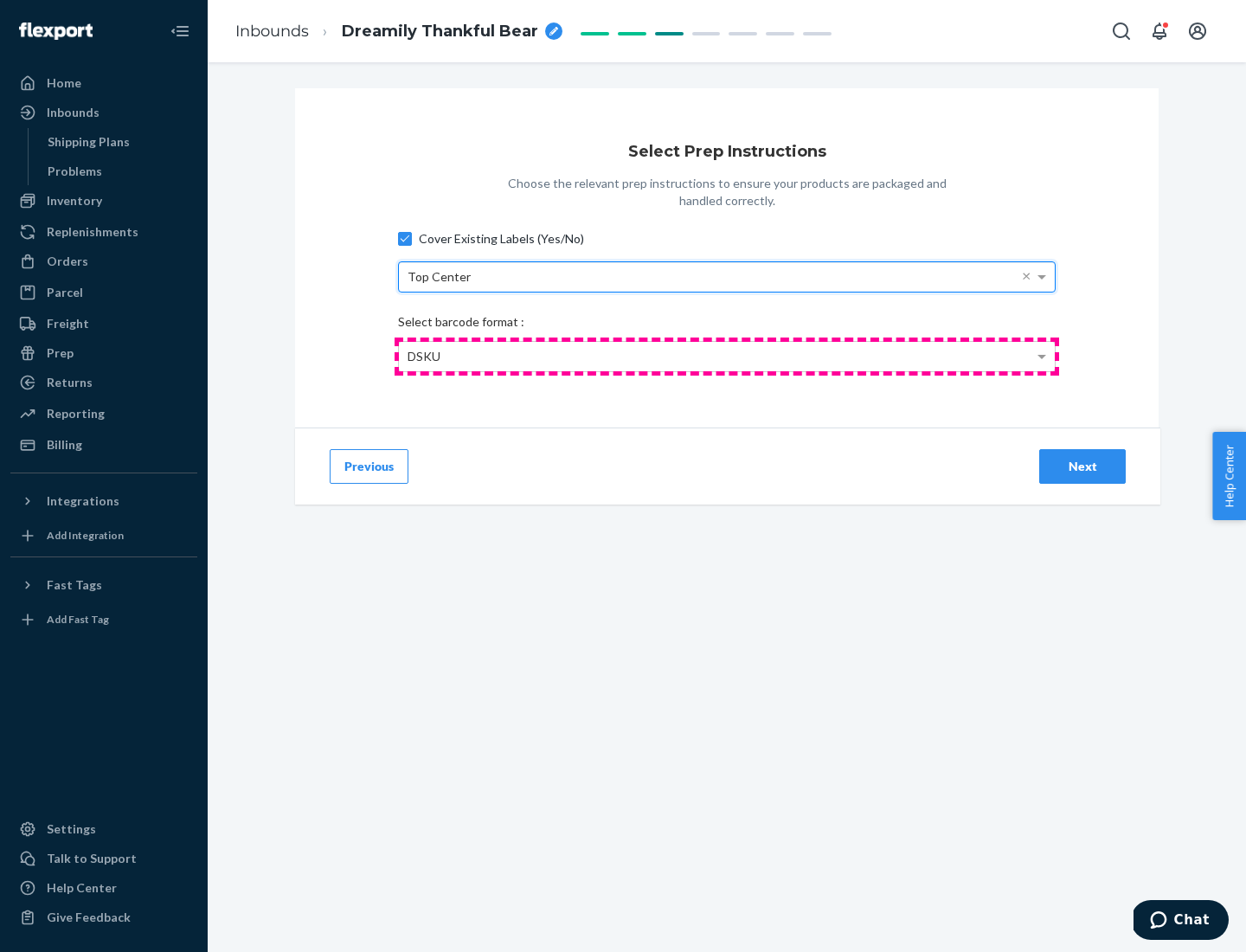
click at [726, 356] on div "DSKU" at bounding box center [726, 357] width 656 height 29
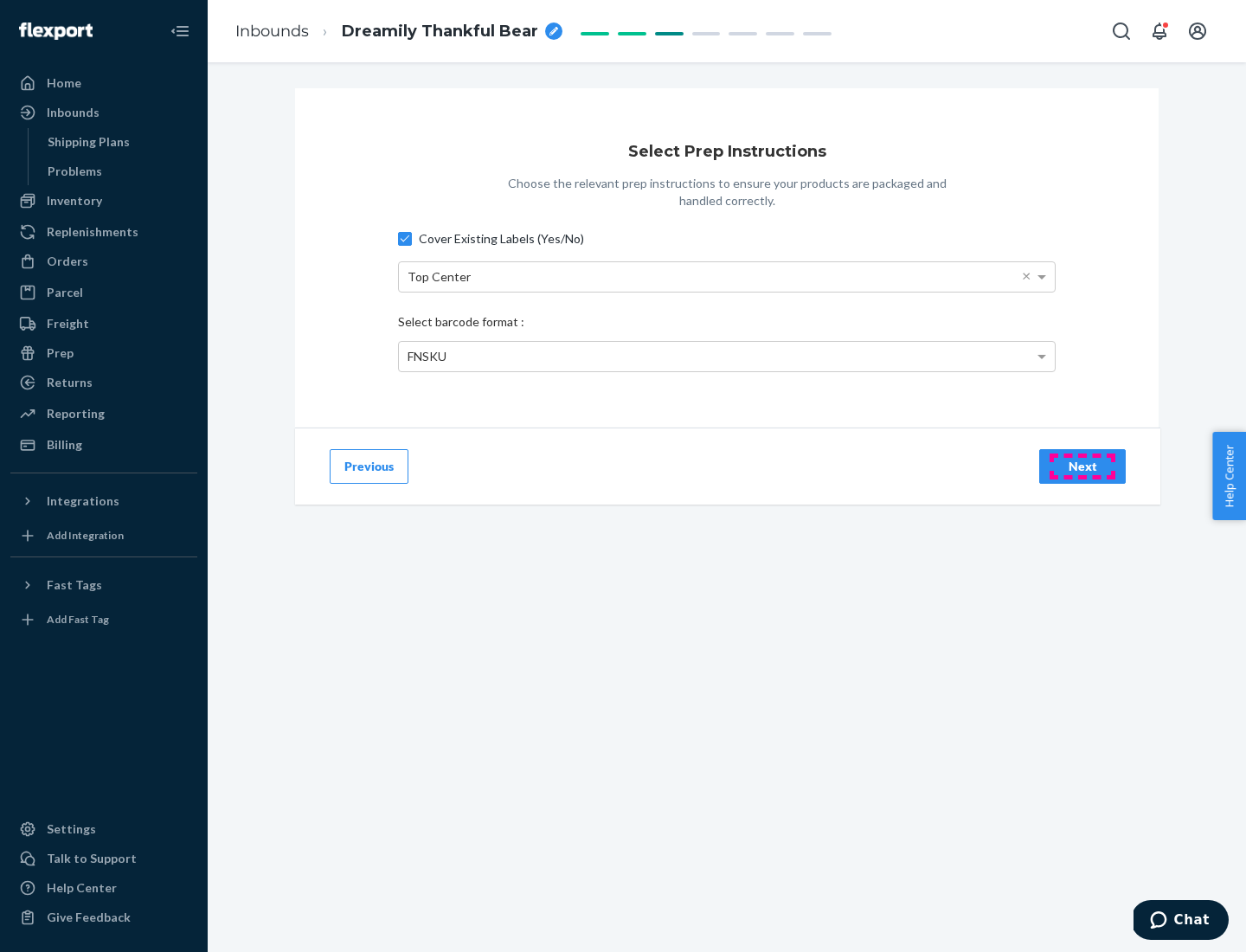
click at [1083, 465] on div "Next" at bounding box center [1082, 466] width 57 height 17
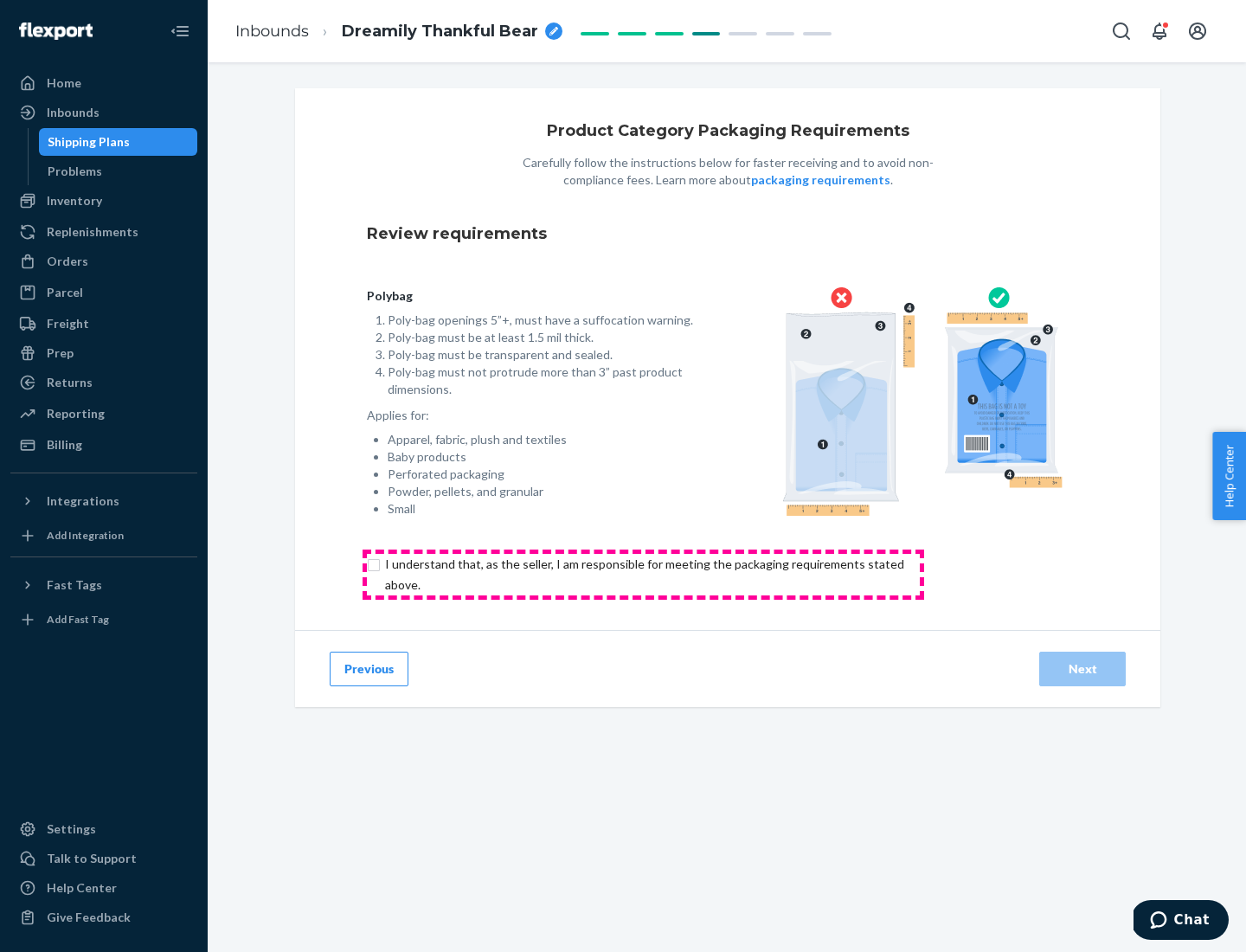
click at [643, 574] on input "checkbox" at bounding box center [655, 574] width 576 height 42
checkbox input "true"
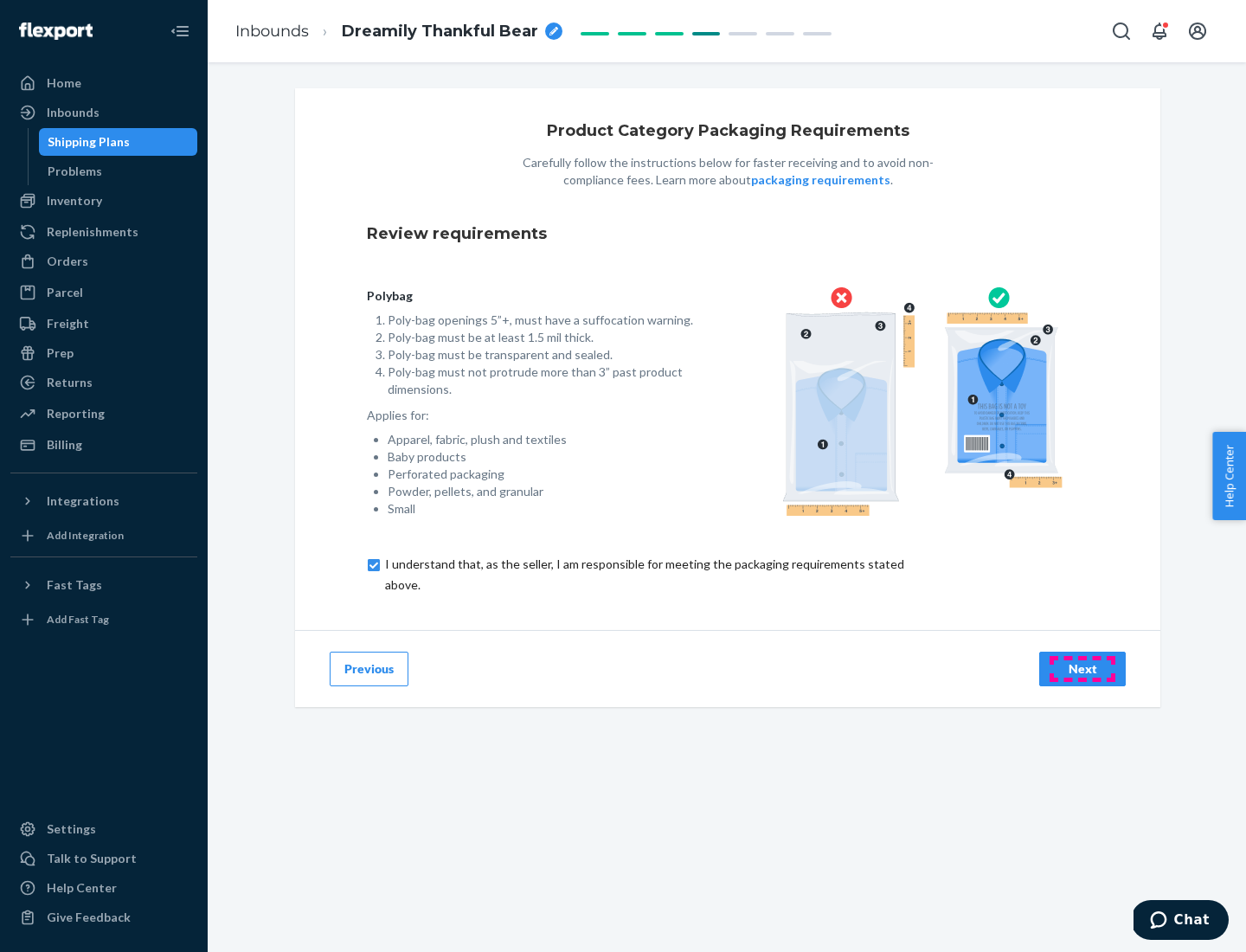
click at [1083, 668] on div "Next" at bounding box center [1082, 669] width 57 height 17
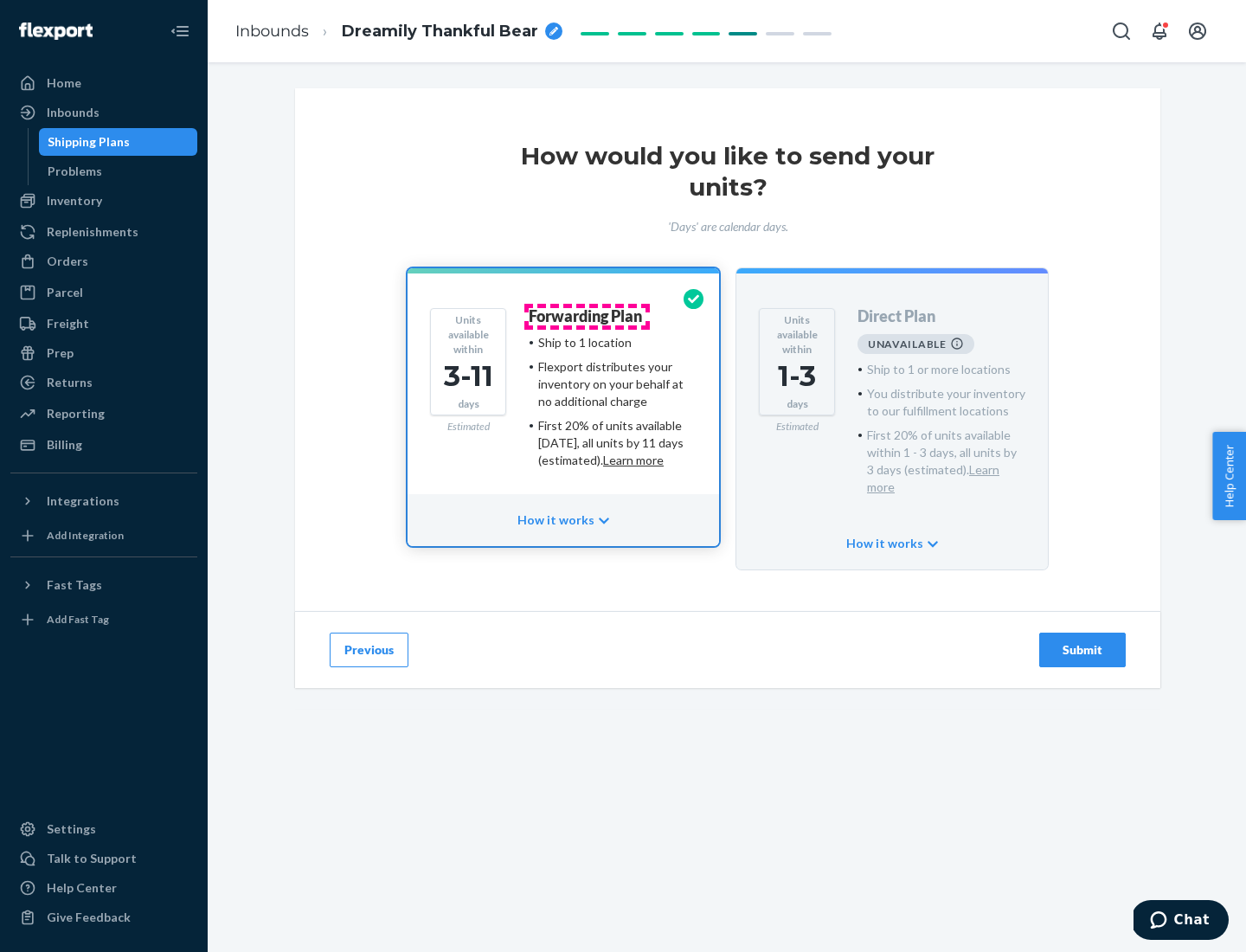
click at [587, 316] on h4 "Forwarding Plan" at bounding box center [585, 317] width 114 height 17
click at [1083, 641] on div "Submit" at bounding box center [1082, 650] width 57 height 17
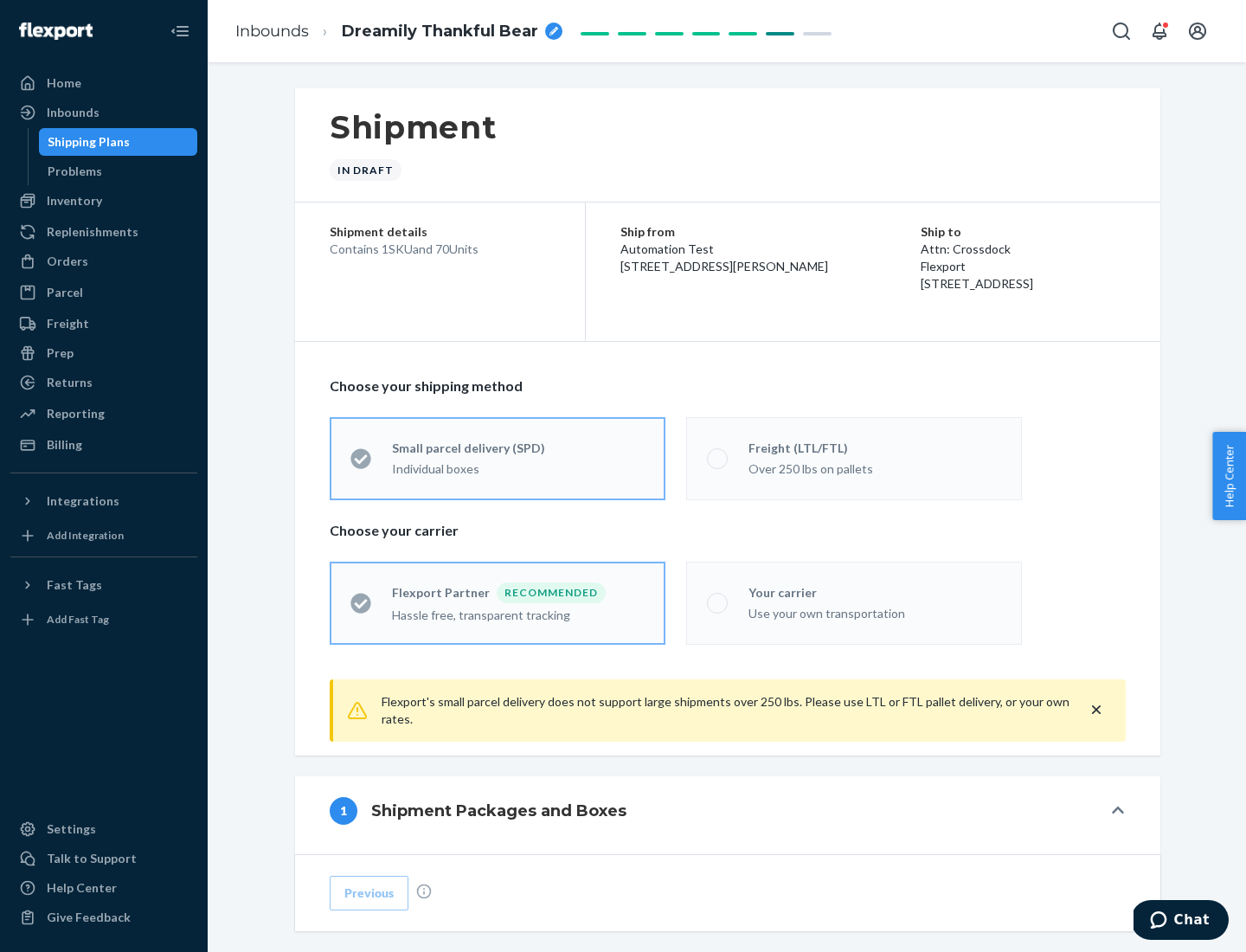
radio input "true"
radio input "false"
radio input "true"
radio input "false"
click at [519, 468] on div "Individual boxes" at bounding box center [519, 469] width 253 height 17
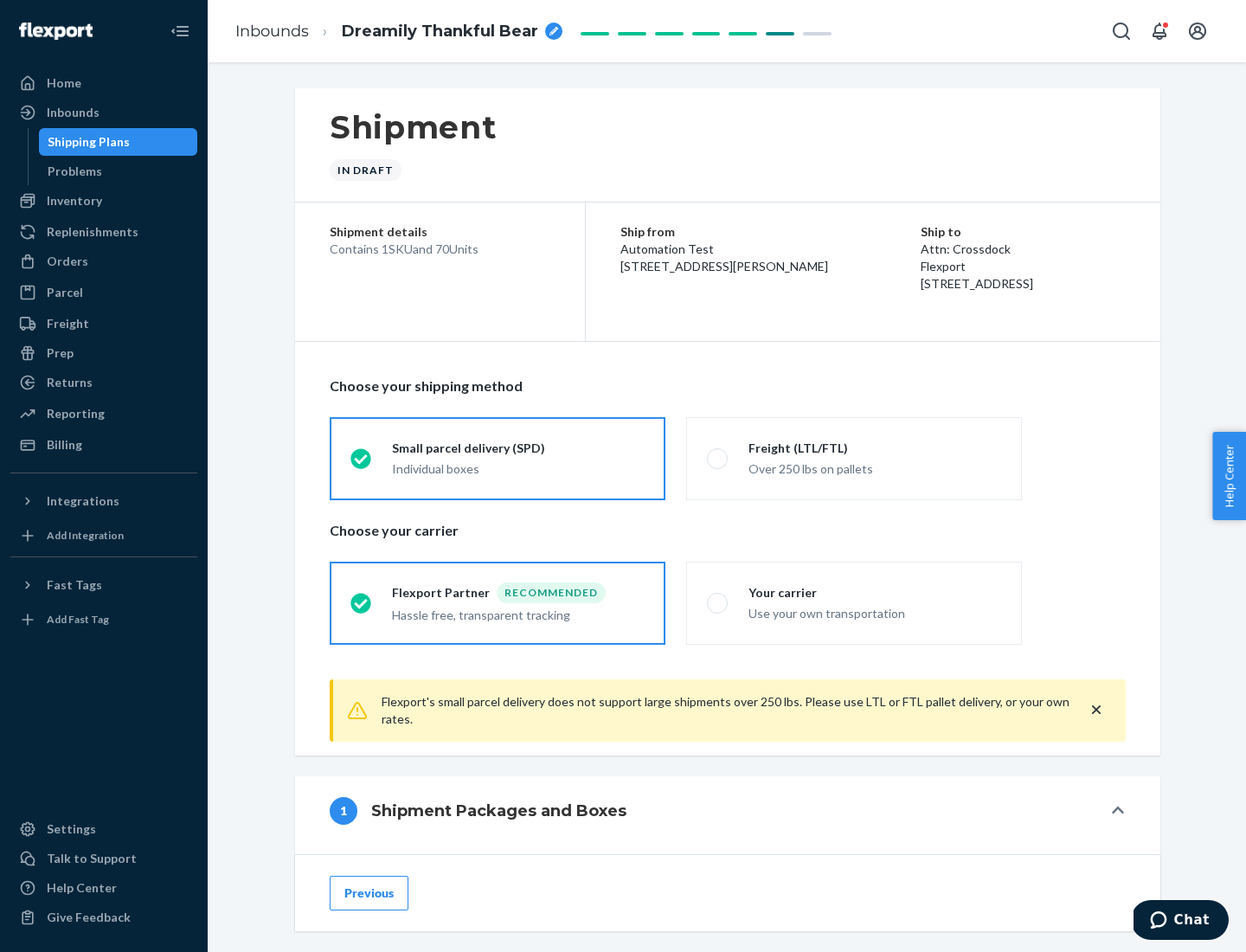
click at [361, 464] on input "Small parcel delivery (SPD) Individual boxes" at bounding box center [356, 459] width 12 height 12
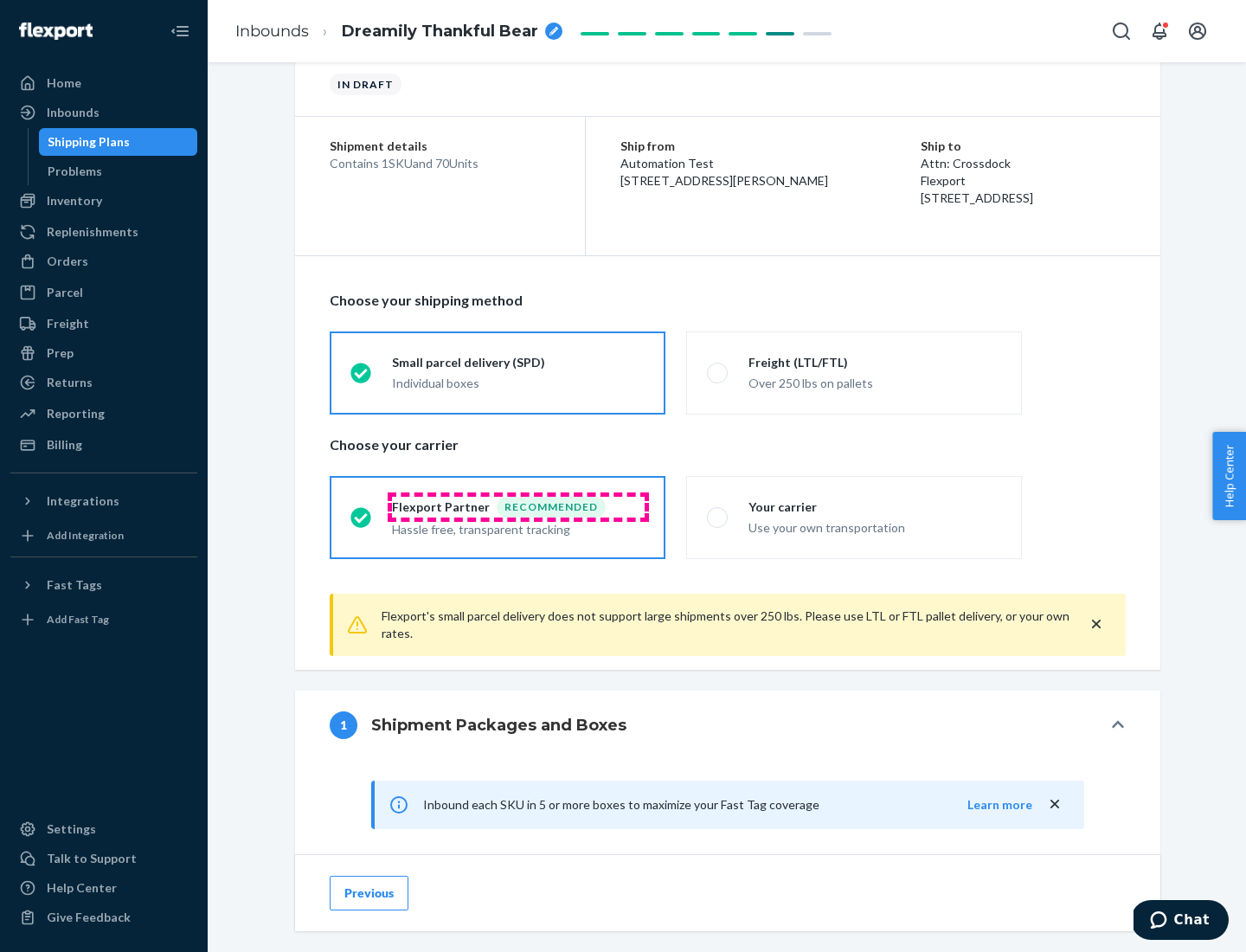
click at [519, 506] on div "Recommended" at bounding box center [551, 506] width 109 height 20
click at [361, 512] on input "Flexport Partner Recommended Hassle free, transparent tracking" at bounding box center [356, 518] width 12 height 12
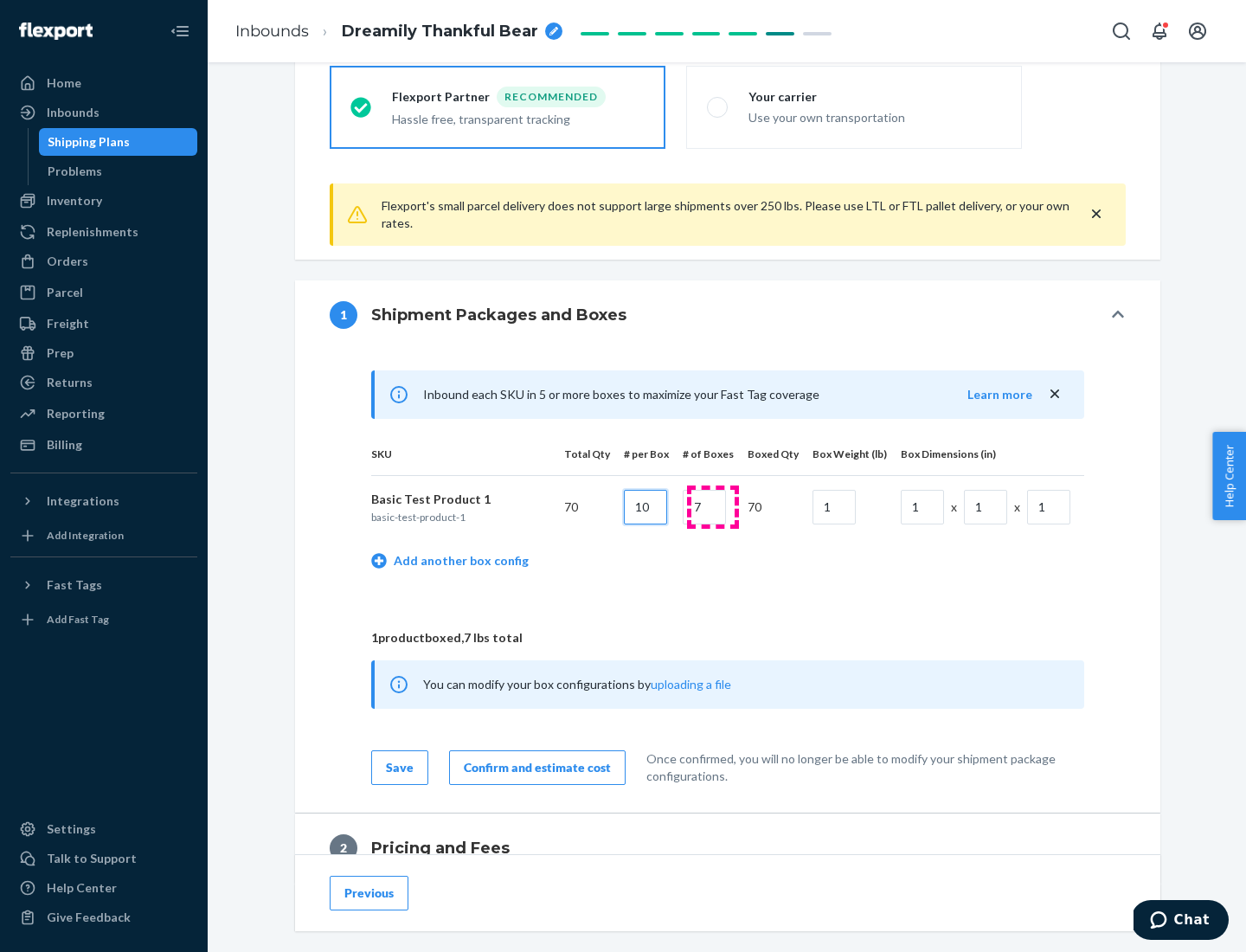
type input "10"
type input "7"
type input "1"
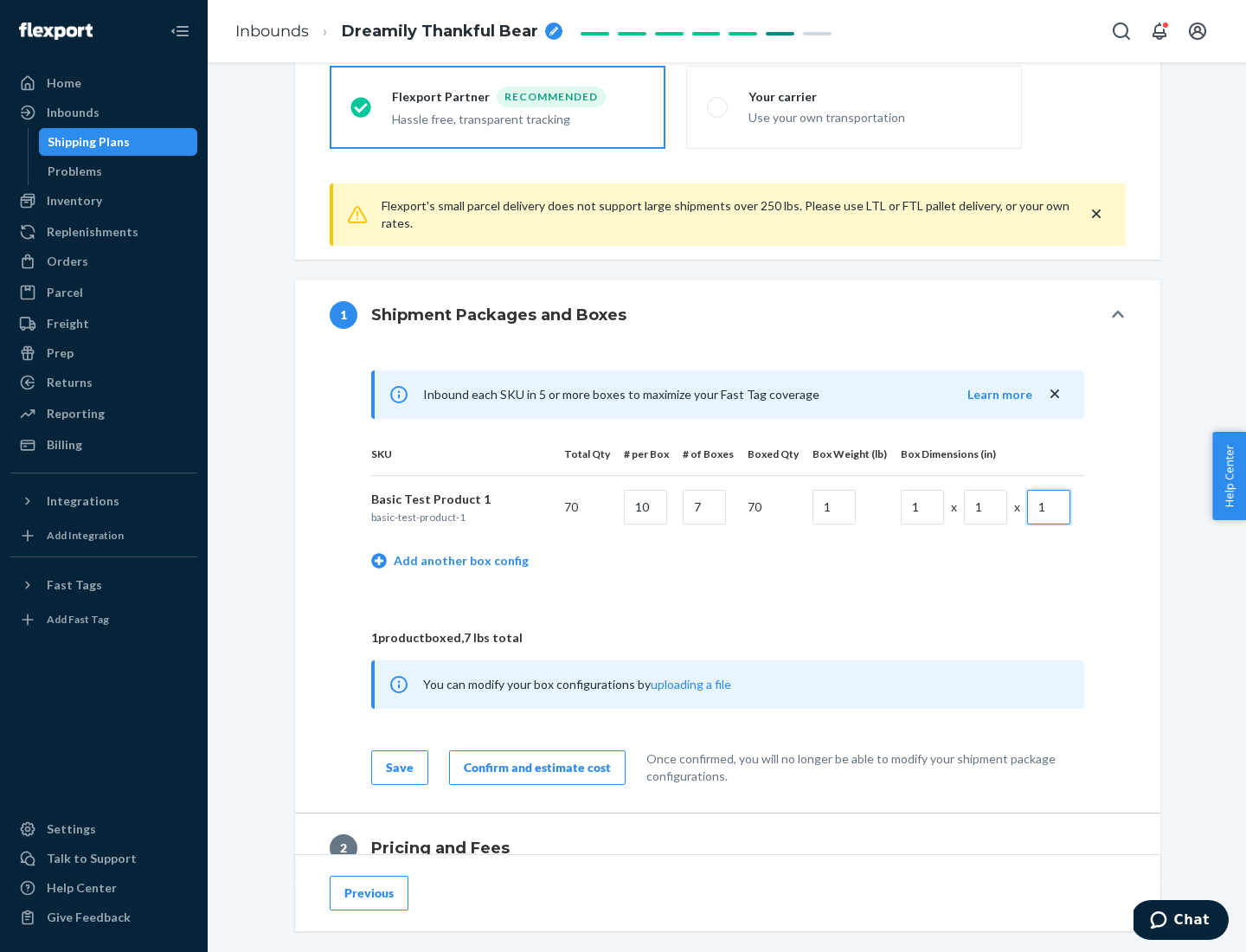
scroll to position [757, 0]
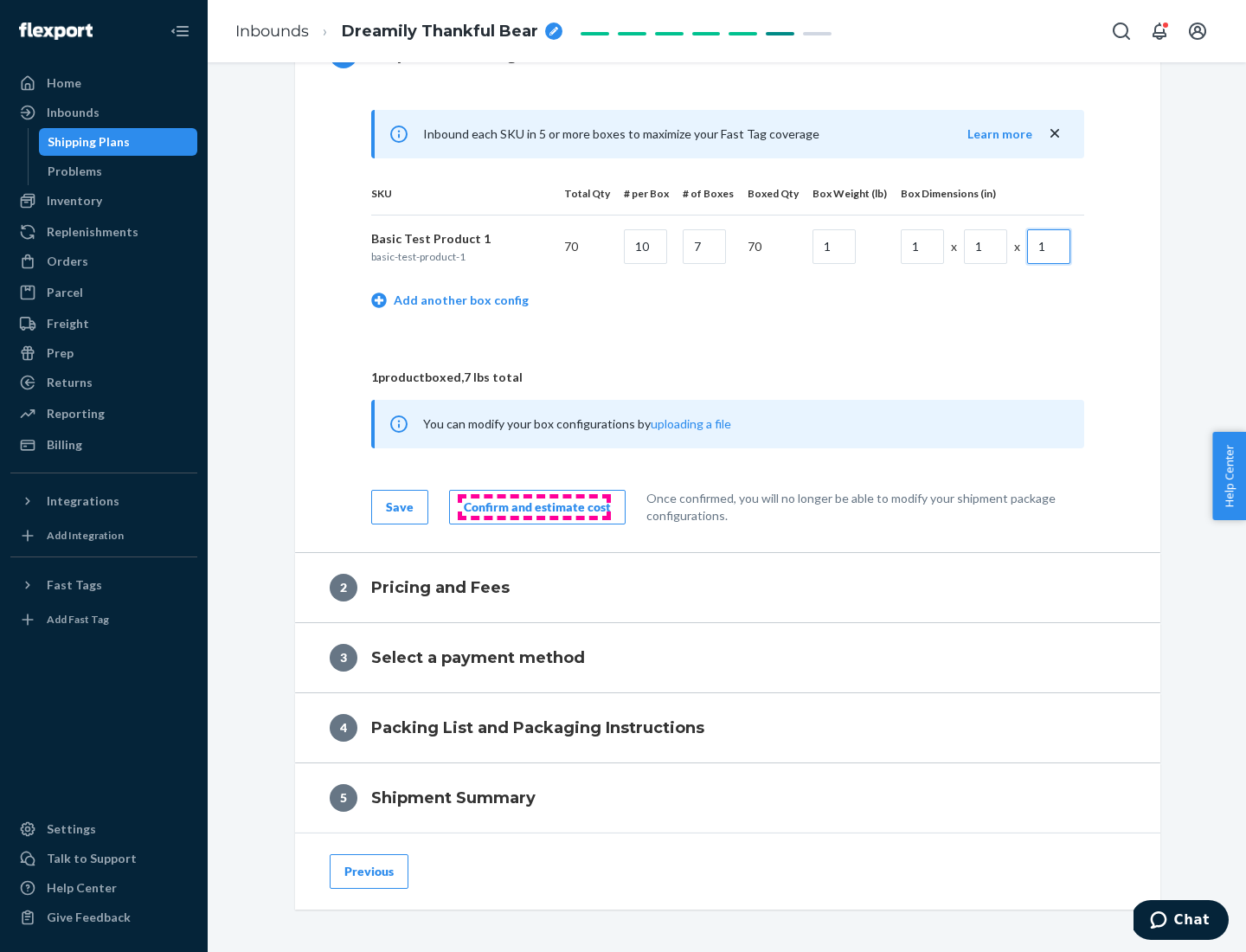
type input "1"
click at [534, 506] on div "Confirm and estimate cost" at bounding box center [537, 507] width 147 height 17
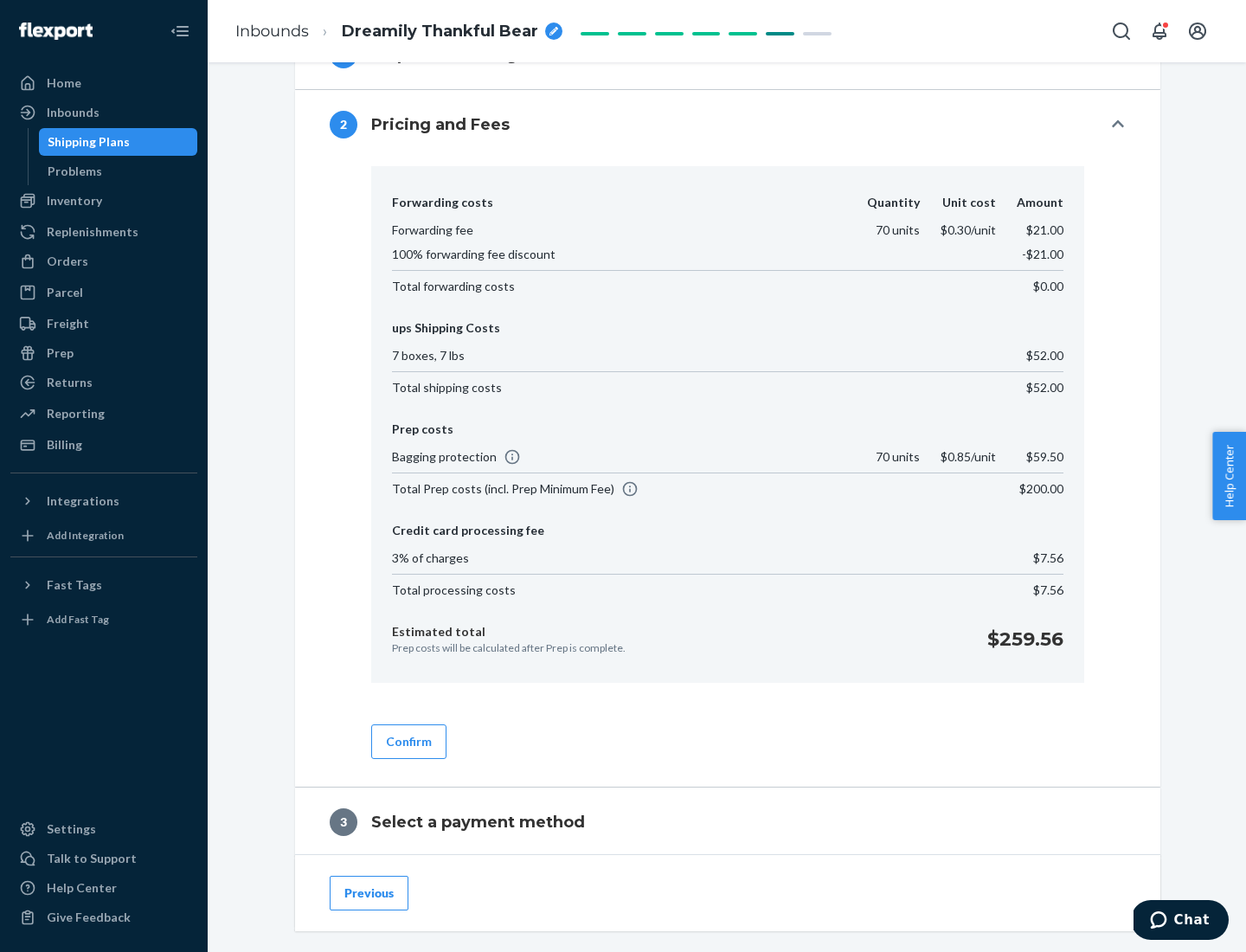
scroll to position [991, 0]
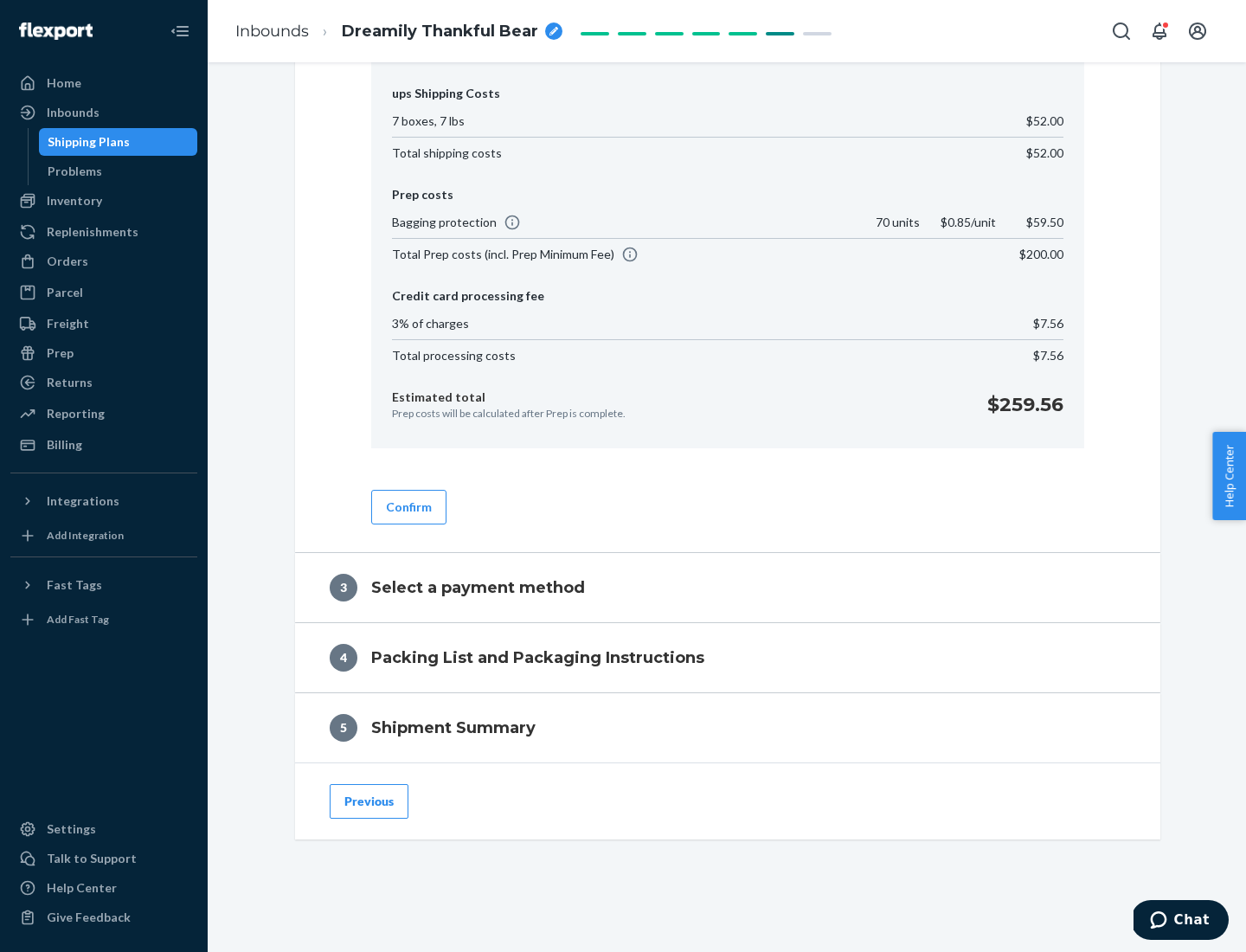
click at [408, 506] on button "Confirm" at bounding box center [409, 507] width 76 height 35
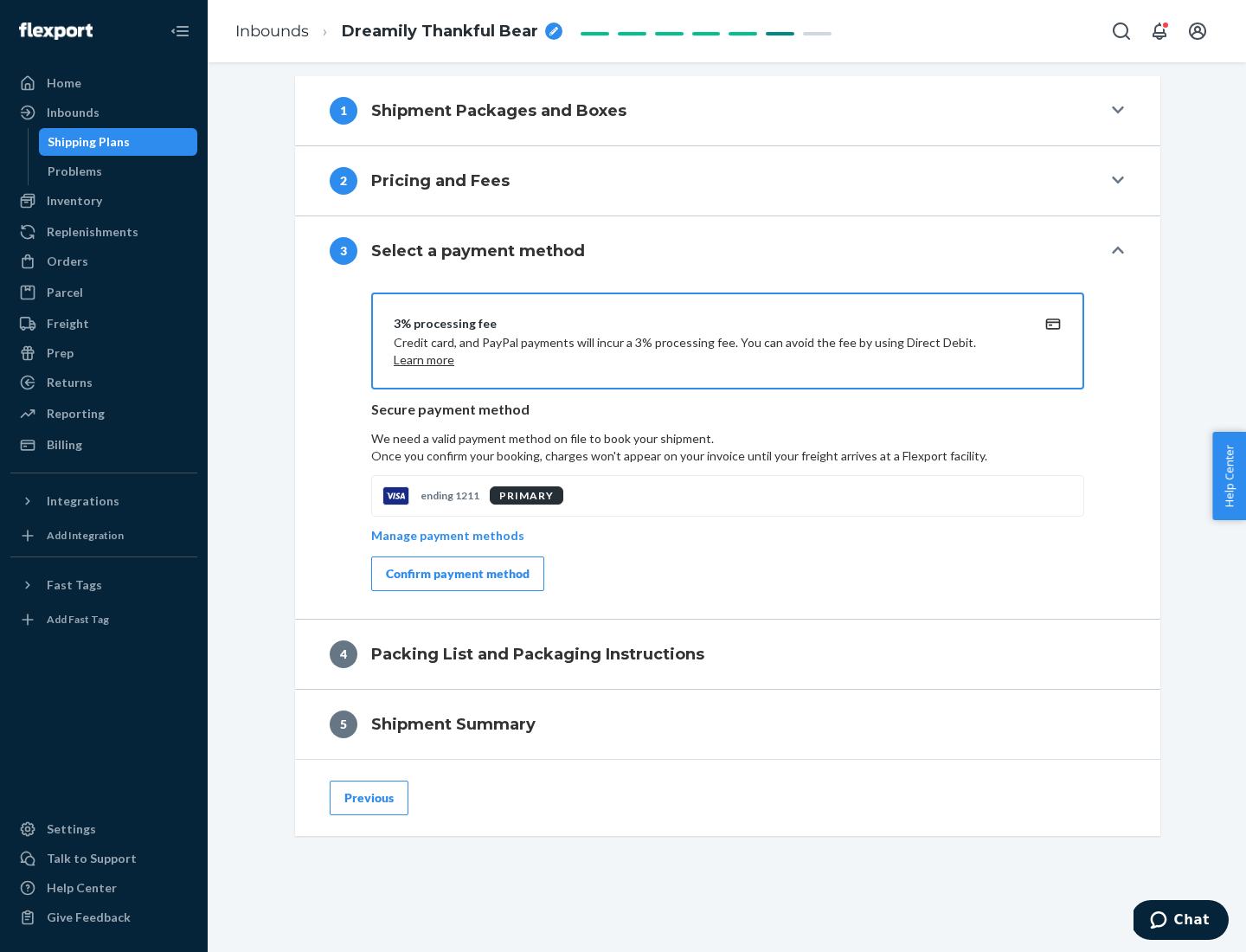
scroll to position [700, 0]
click at [456, 574] on div "Confirm payment method" at bounding box center [457, 574] width 144 height 17
